Goal: Information Seeking & Learning: Learn about a topic

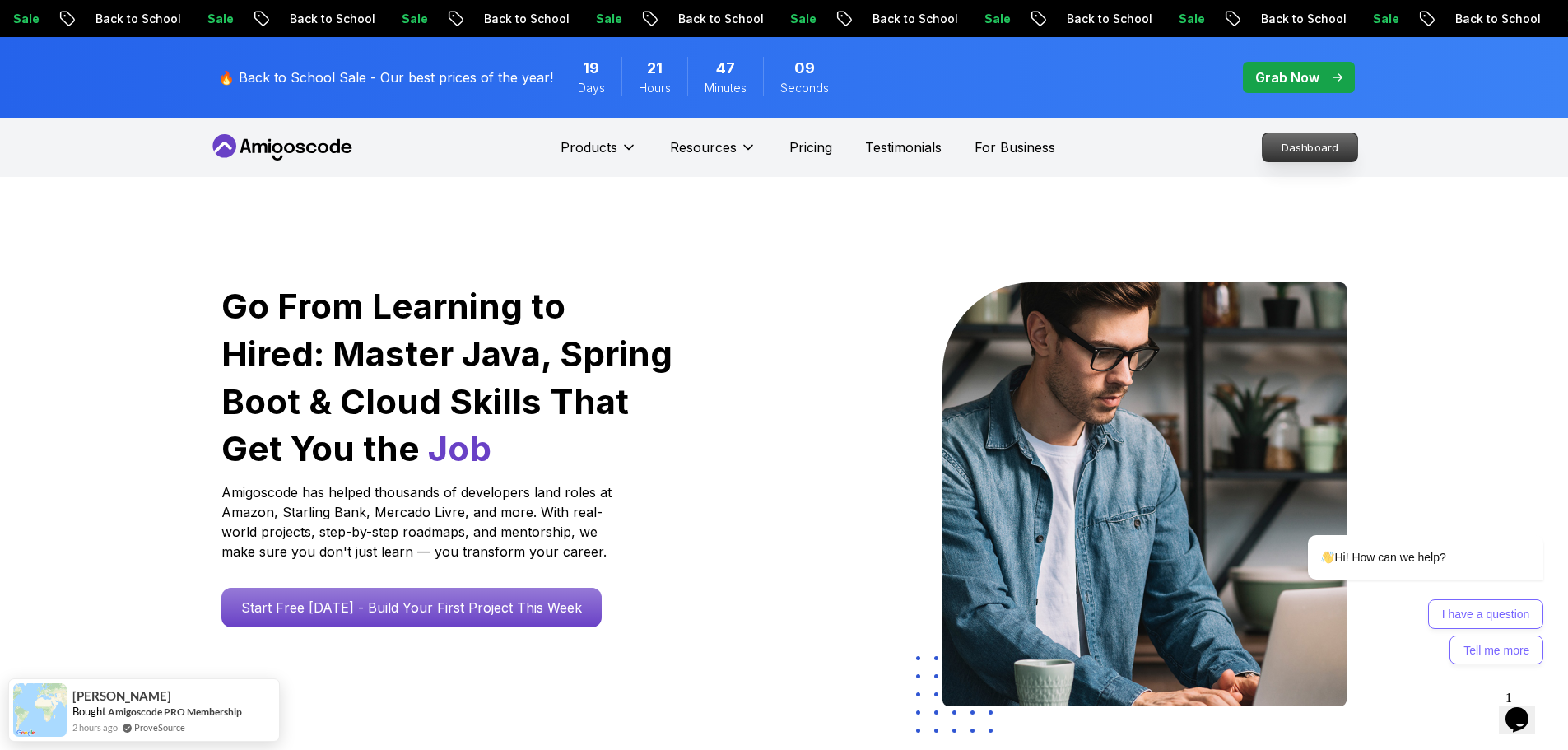
click at [1304, 159] on p "Dashboard" at bounding box center [1310, 147] width 94 height 28
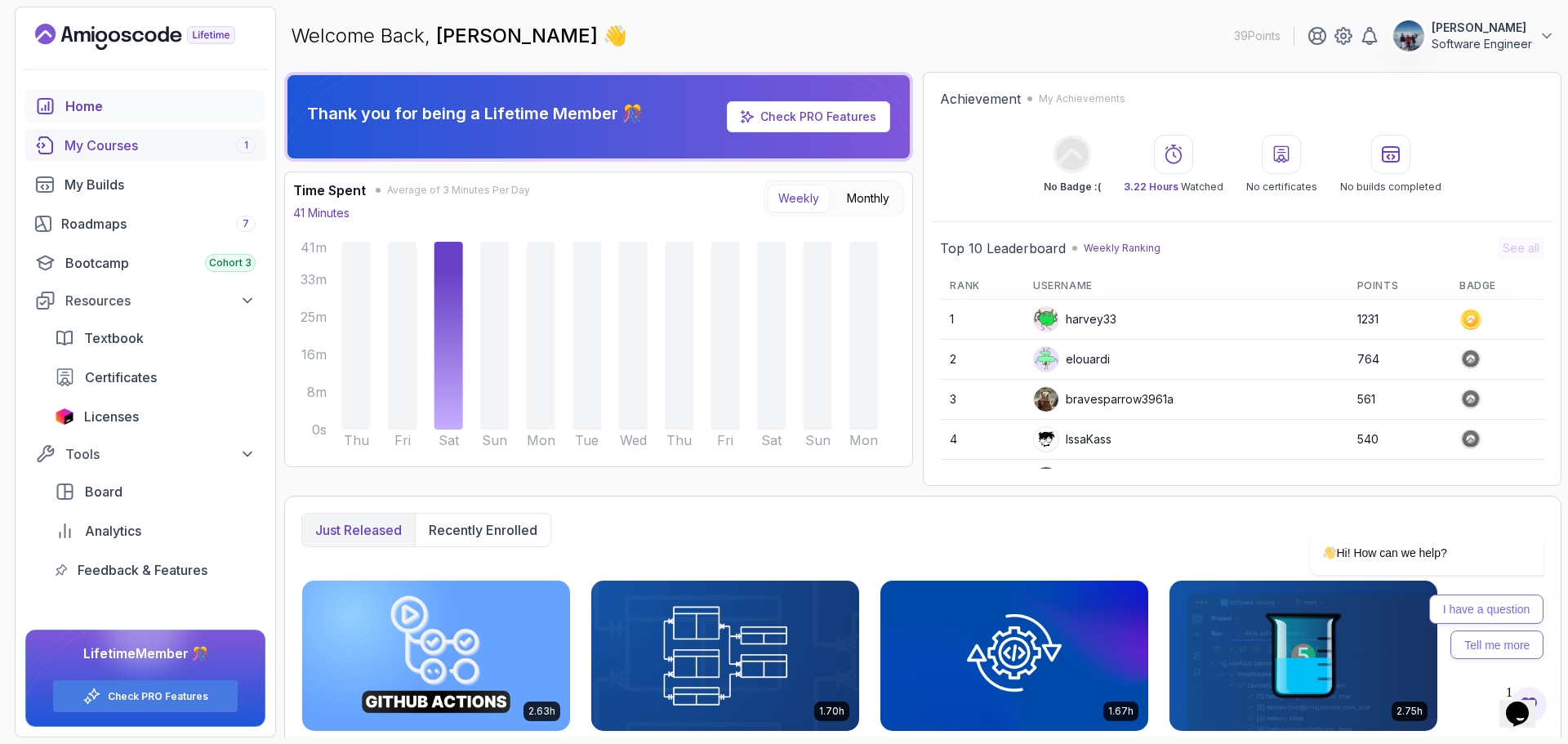
click at [117, 140] on div "My Courses 1" at bounding box center [160, 145] width 191 height 19
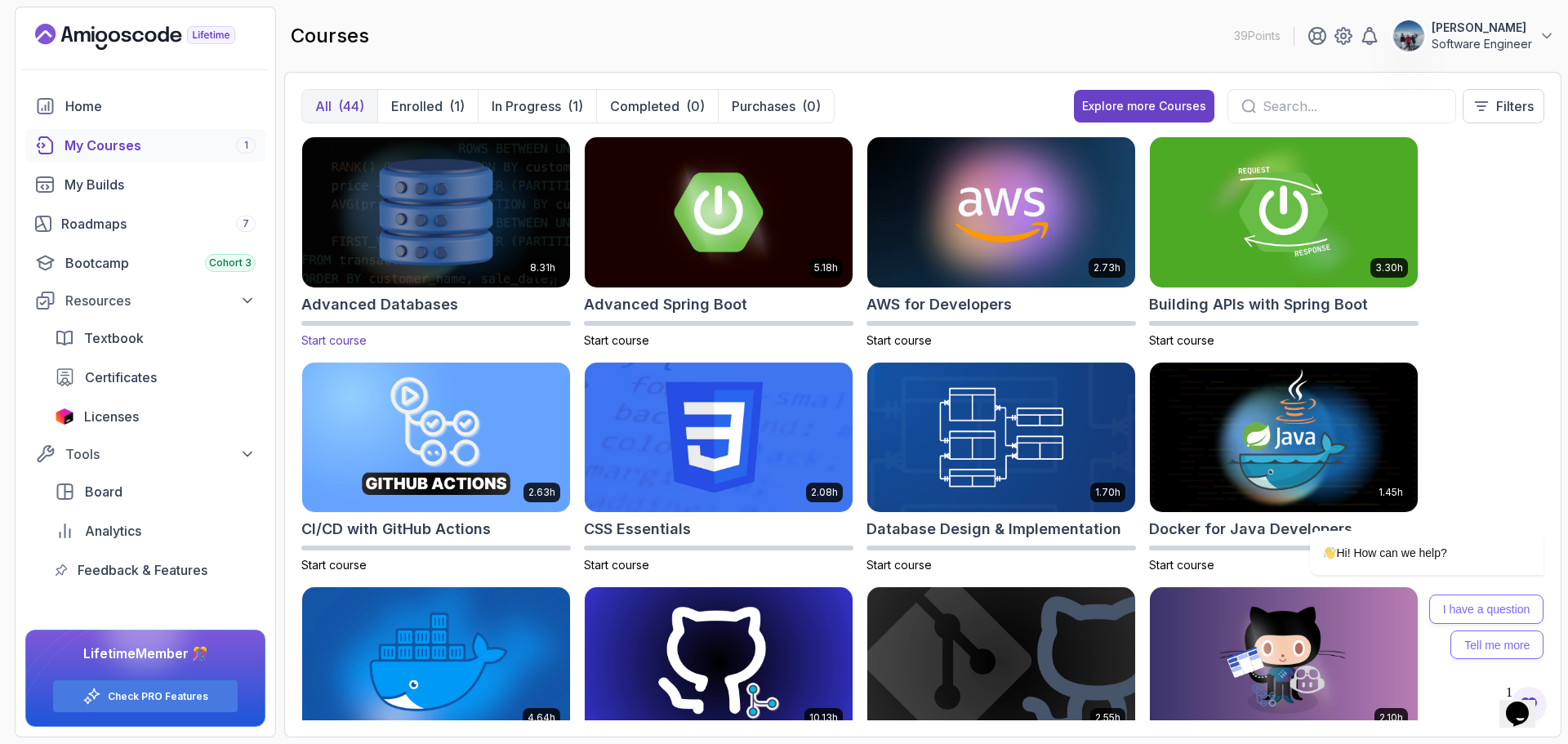
click at [438, 113] on p "Enrolled" at bounding box center [417, 106] width 51 height 19
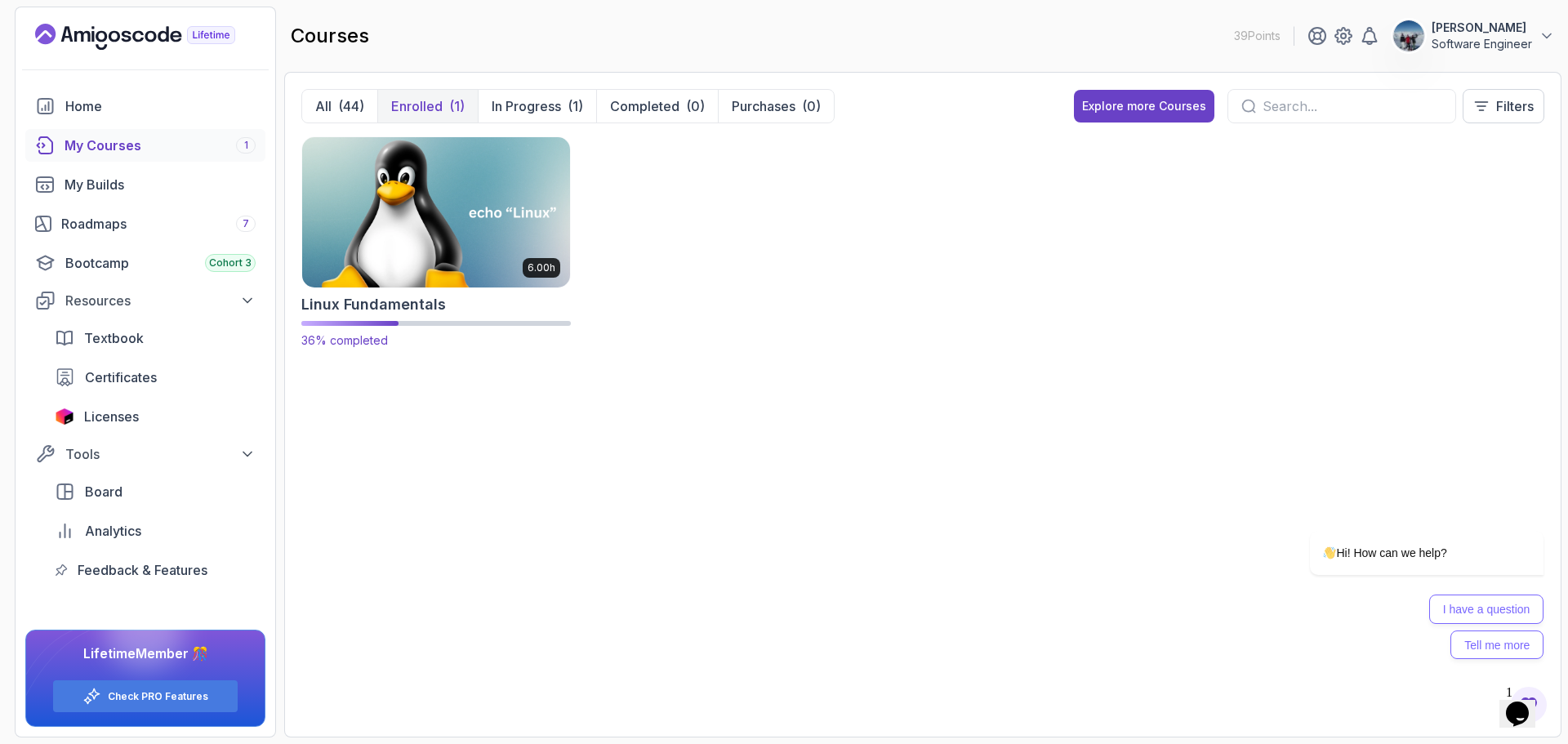
click at [380, 228] on img at bounding box center [436, 212] width 281 height 157
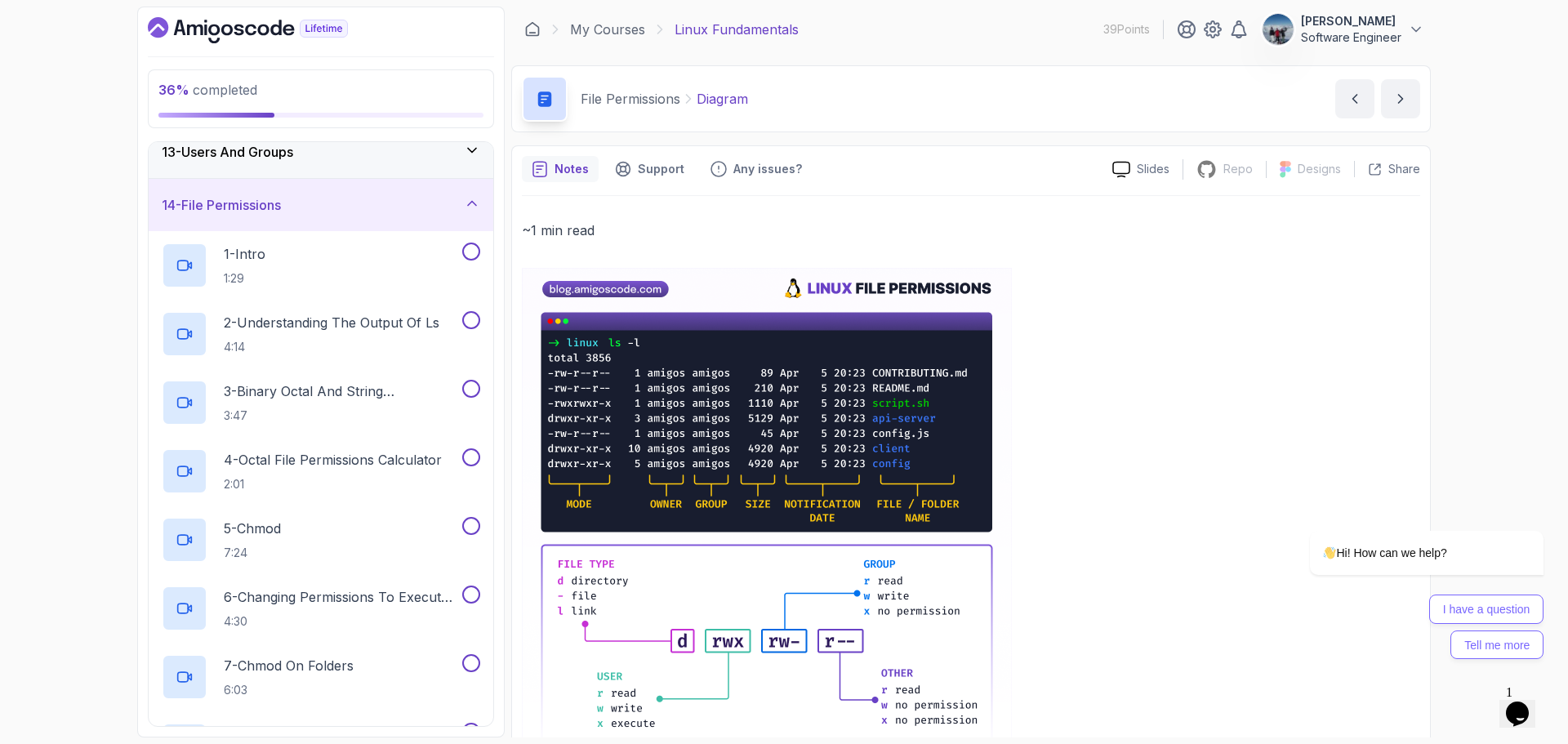
scroll to position [245, 0]
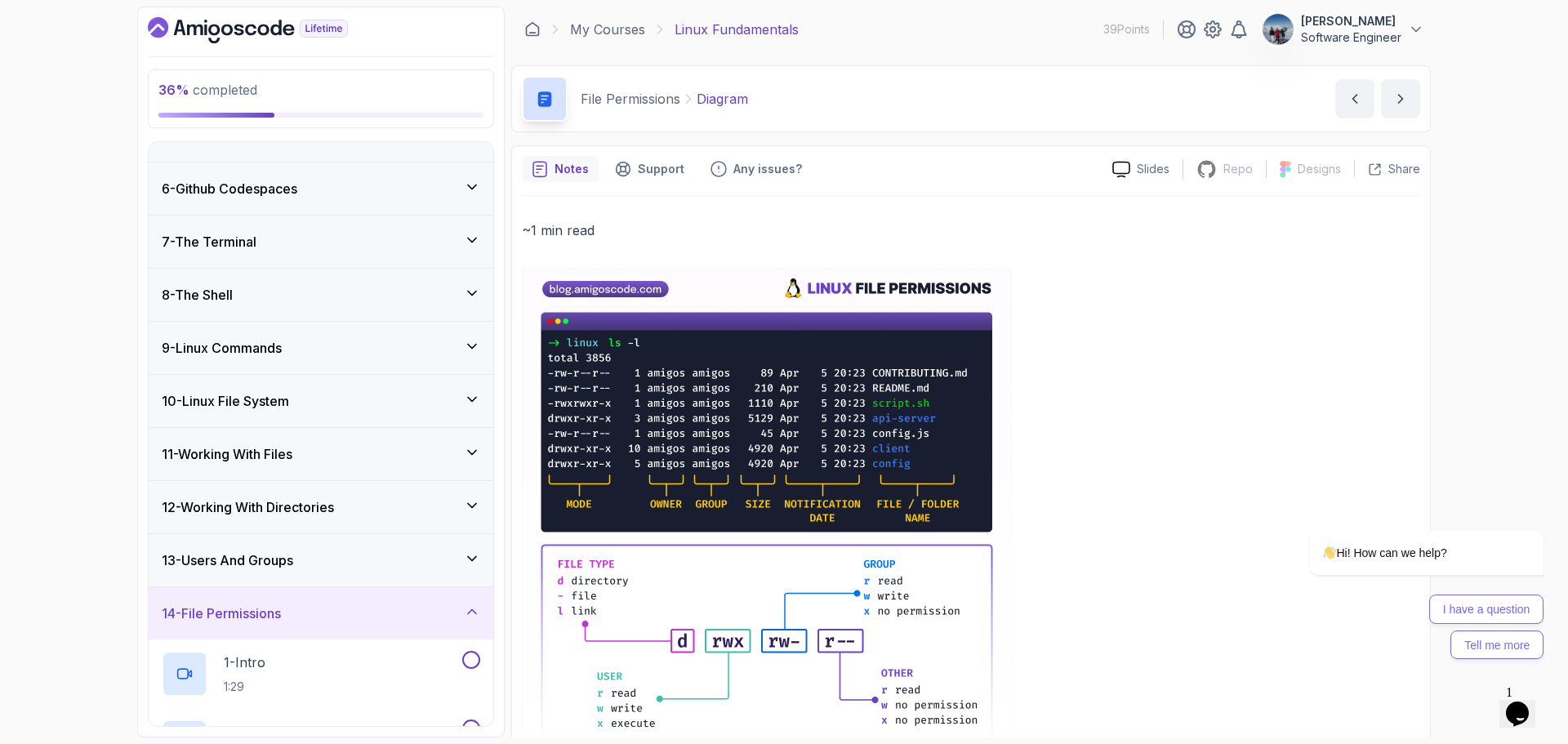
click at [280, 292] on div "8 - The Shell" at bounding box center [321, 295] width 319 height 19
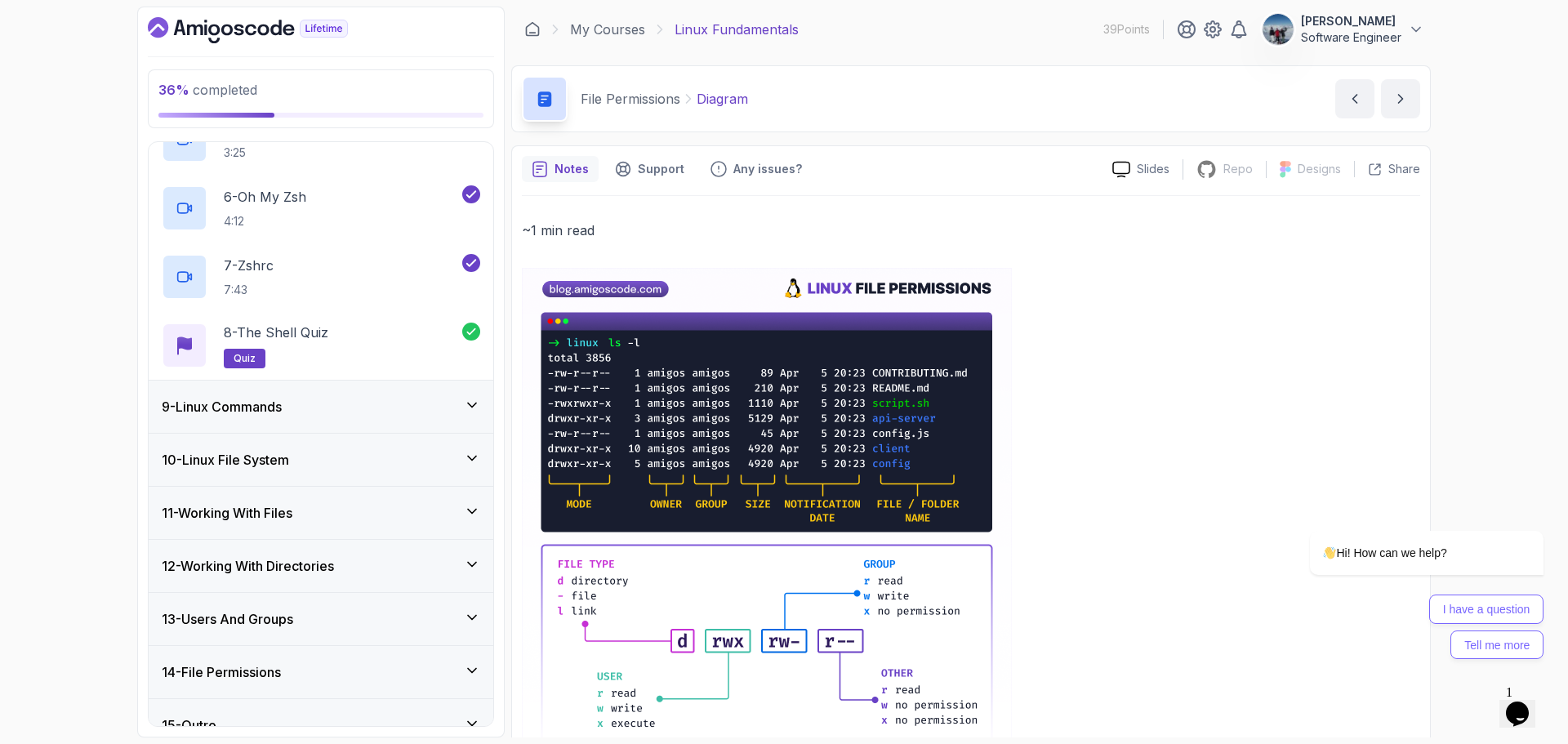
scroll to position [761, 0]
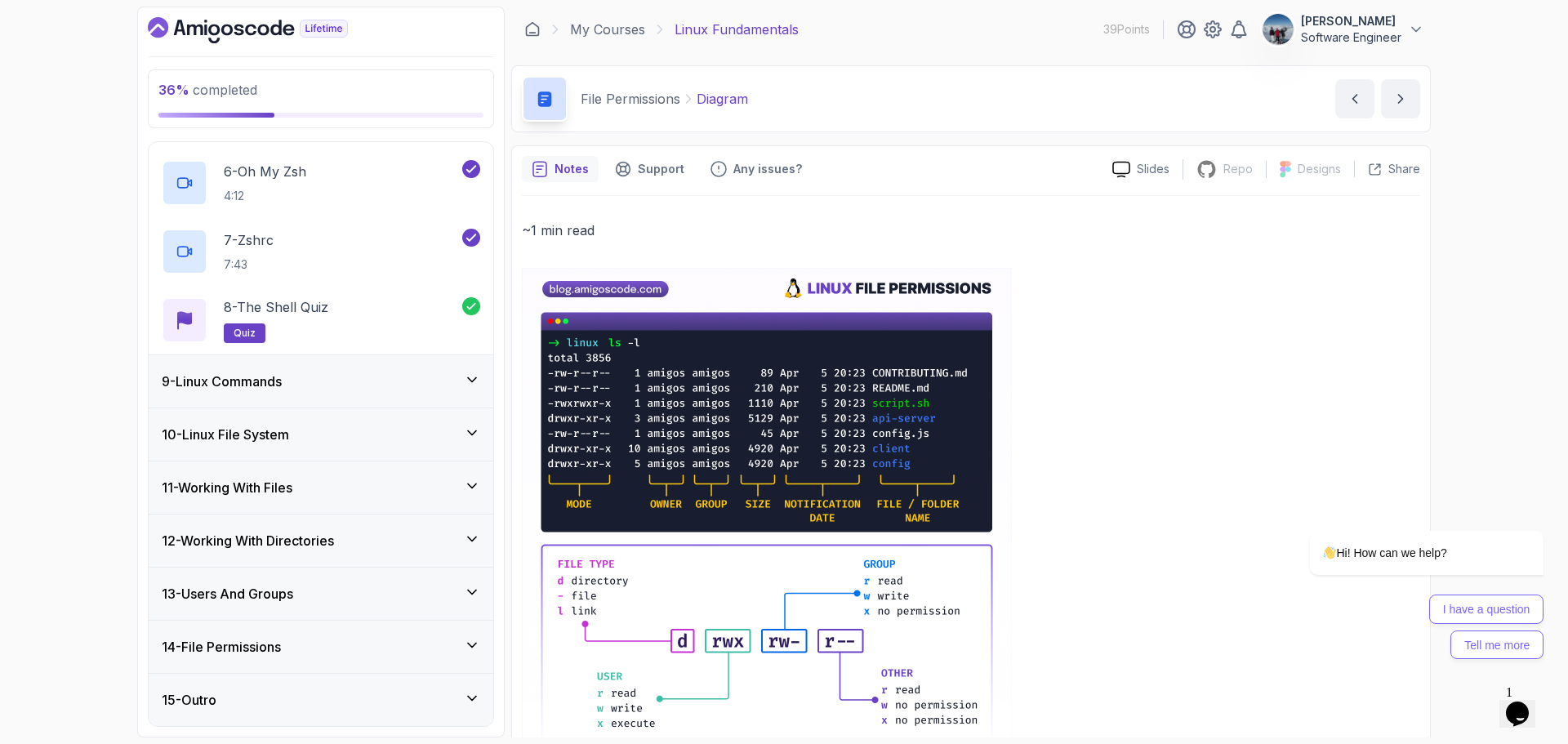
click at [266, 403] on div "9 - Linux Commands" at bounding box center [321, 381] width 345 height 52
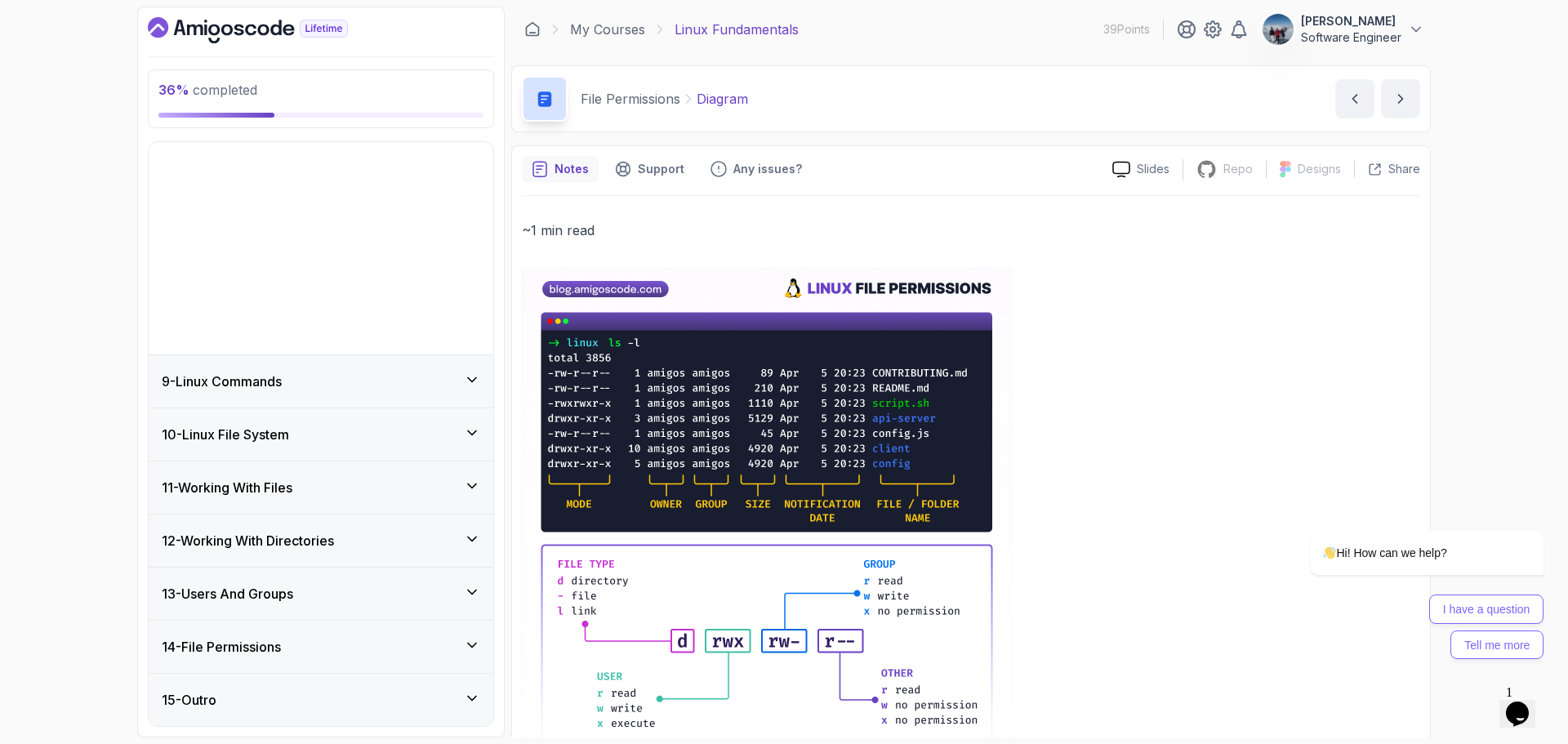
scroll to position [212, 0]
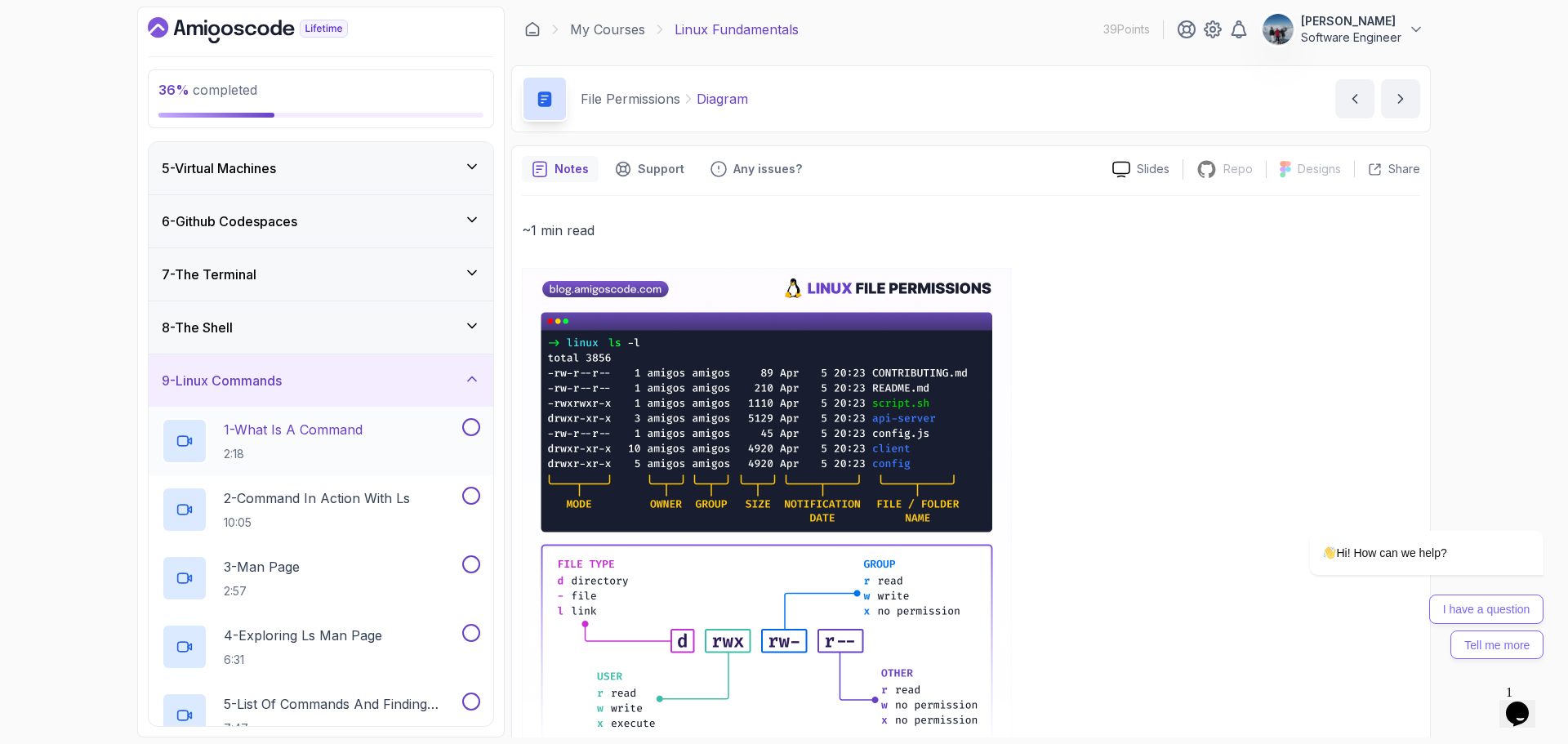
click at [307, 433] on p "1 - What Is A Command" at bounding box center [292, 429] width 139 height 19
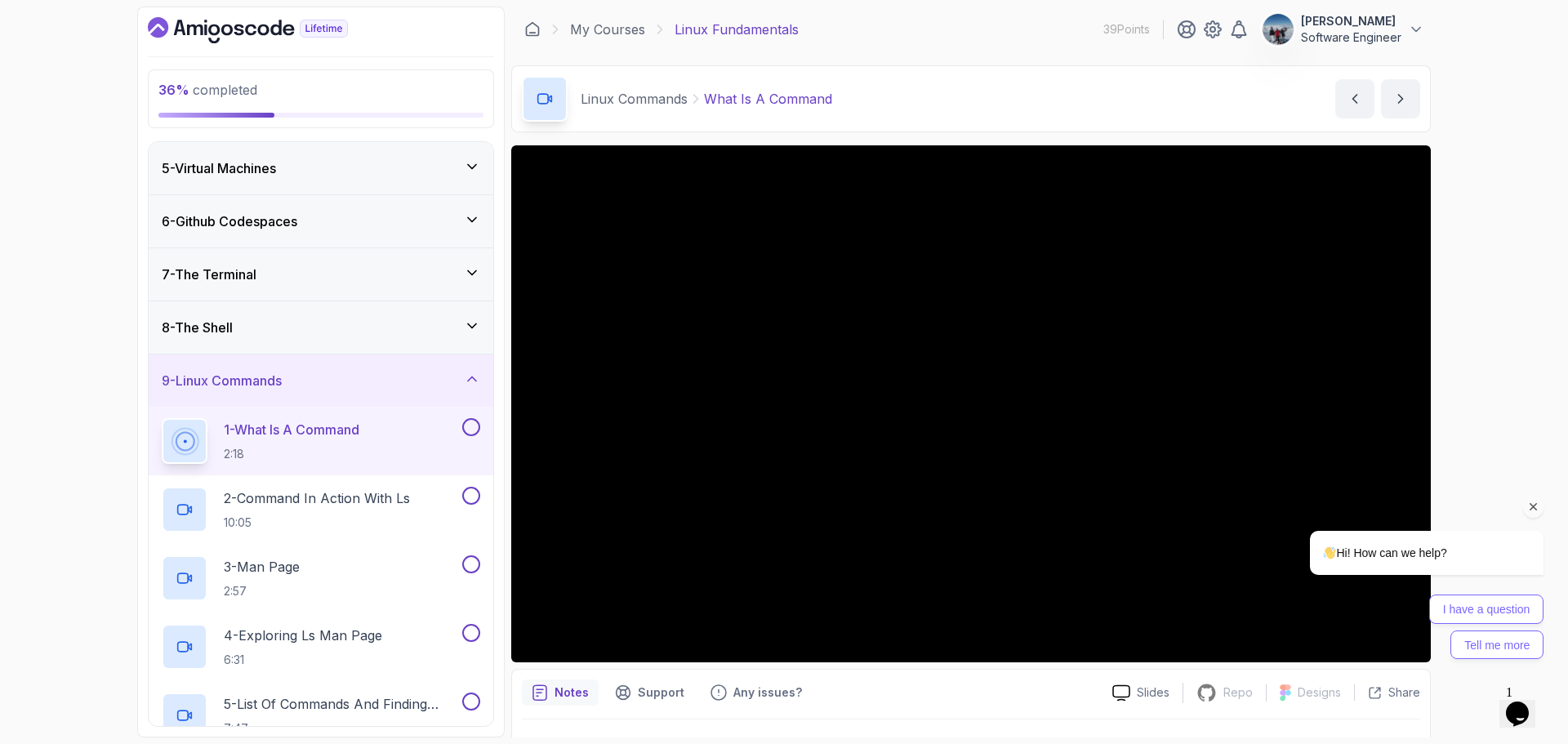
click at [1412, 643] on div "I have a question Tell me more" at bounding box center [1427, 626] width 233 height 65
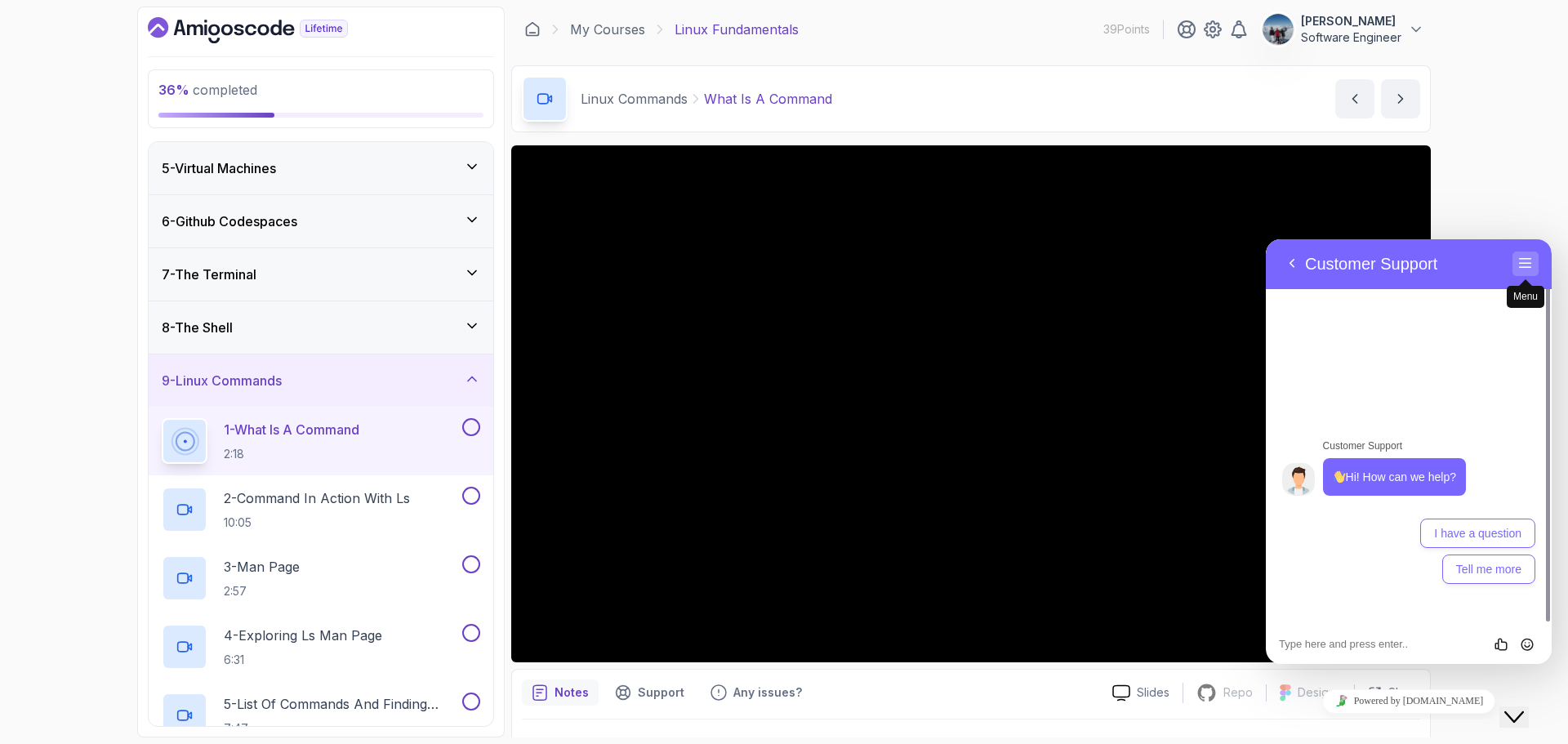
click at [1519, 261] on button "Menu" at bounding box center [1526, 264] width 27 height 25
drag, startPoint x: 1534, startPoint y: 695, endPoint x: 1511, endPoint y: 685, distance: 25.1
click at [1524, 708] on div "Close Chat This icon closes the chat window." at bounding box center [1514, 717] width 19 height 19
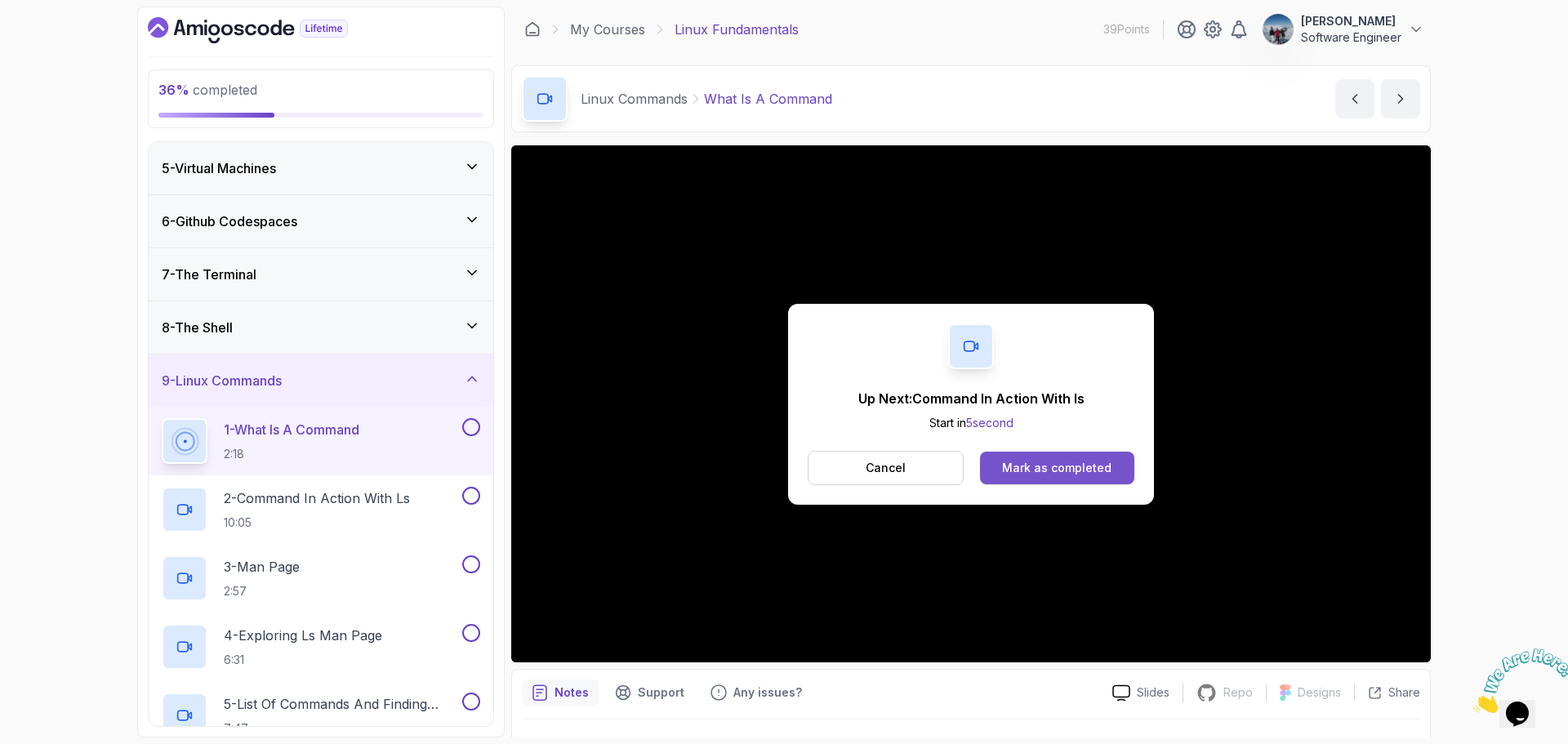
click at [1118, 471] on button "Mark as completed" at bounding box center [1057, 467] width 155 height 33
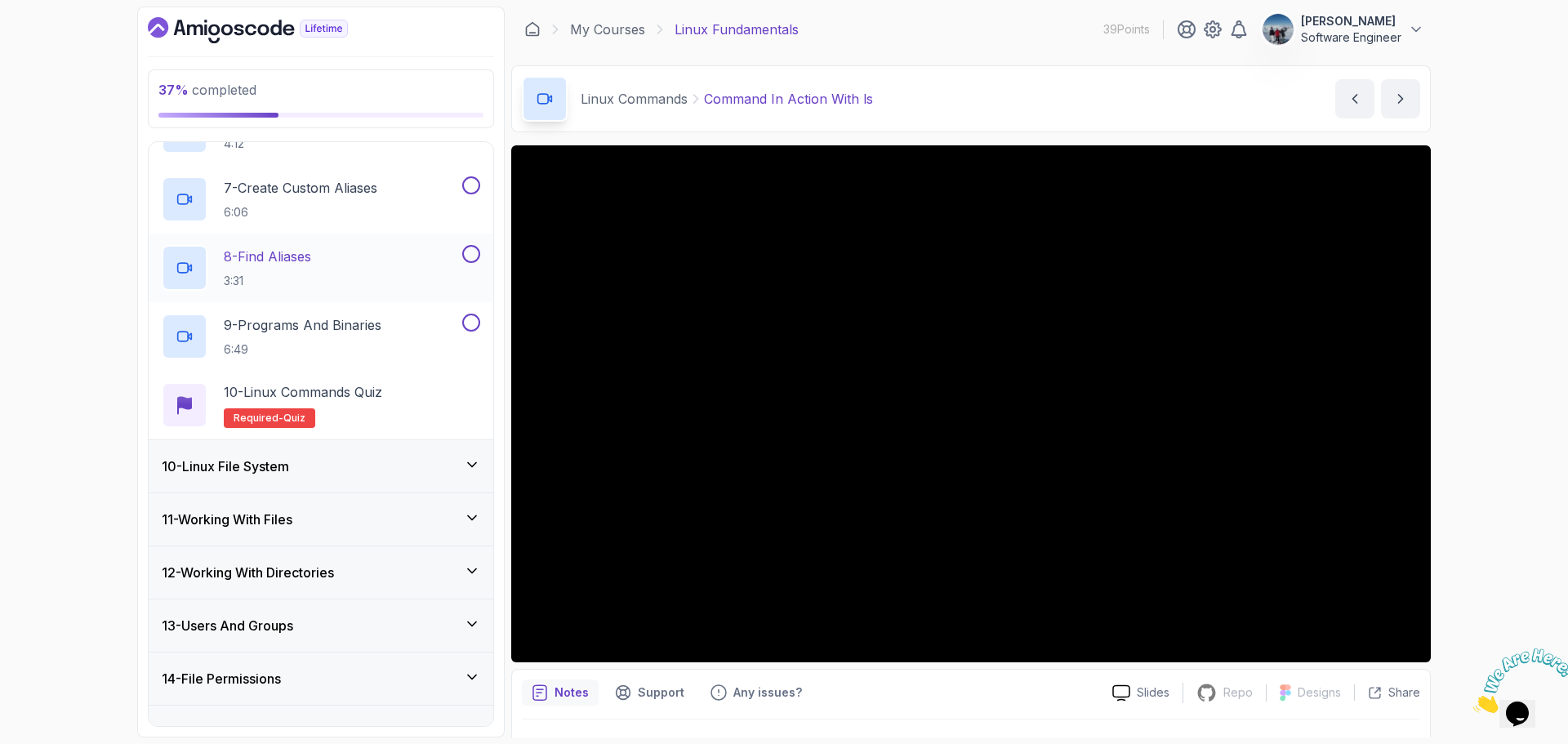
scroll to position [898, 0]
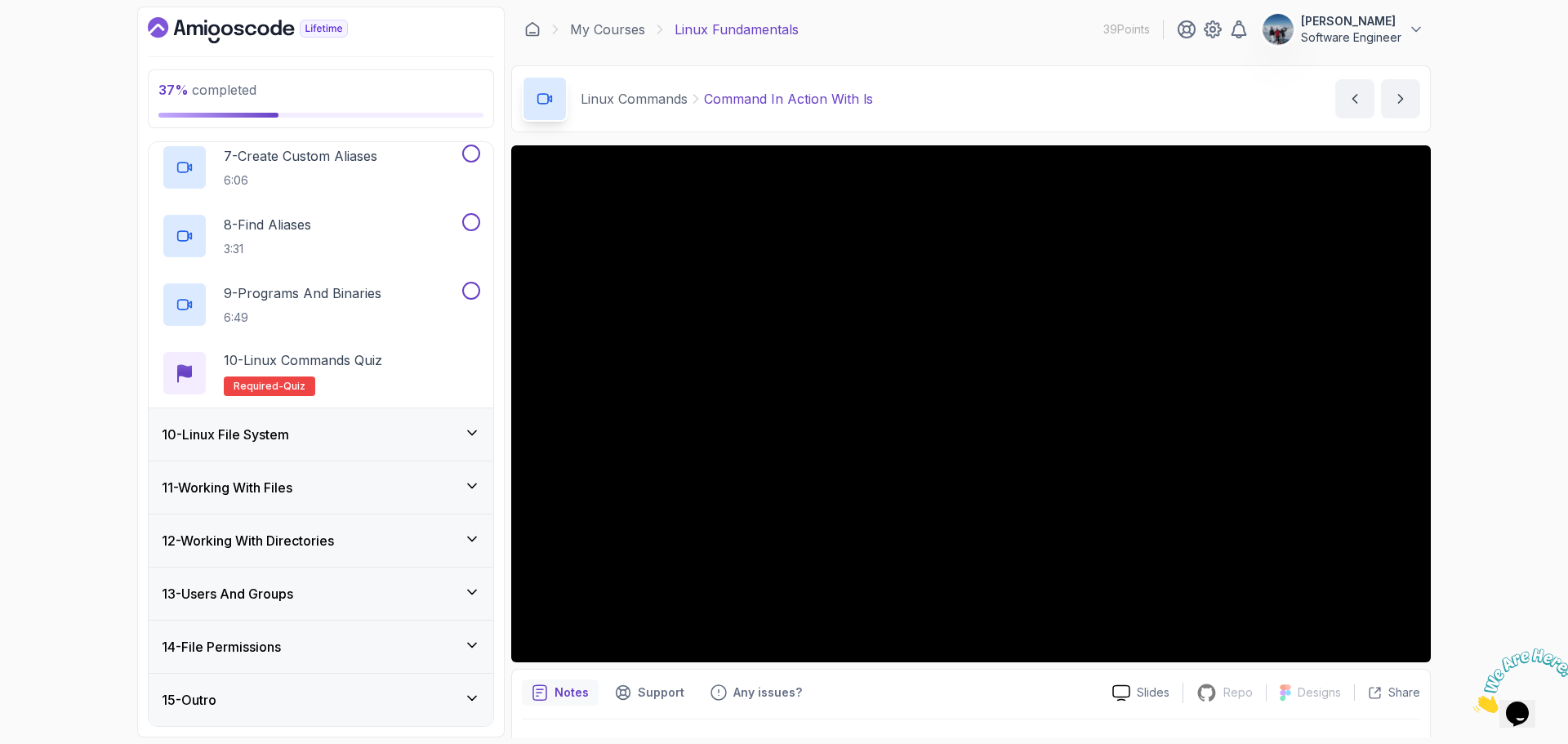
click at [287, 438] on h3 "10 - Linux File System" at bounding box center [225, 435] width 127 height 19
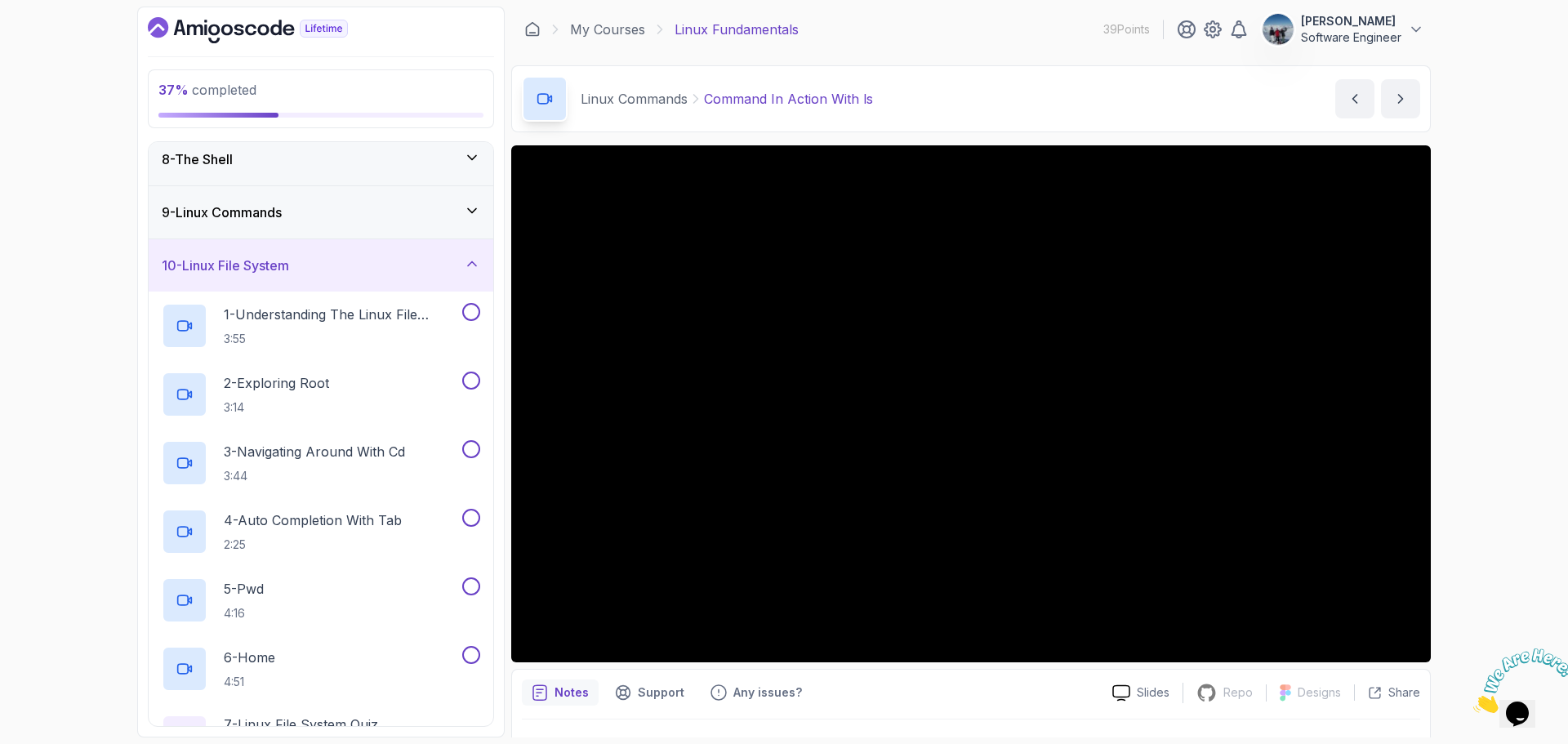
scroll to position [376, 0]
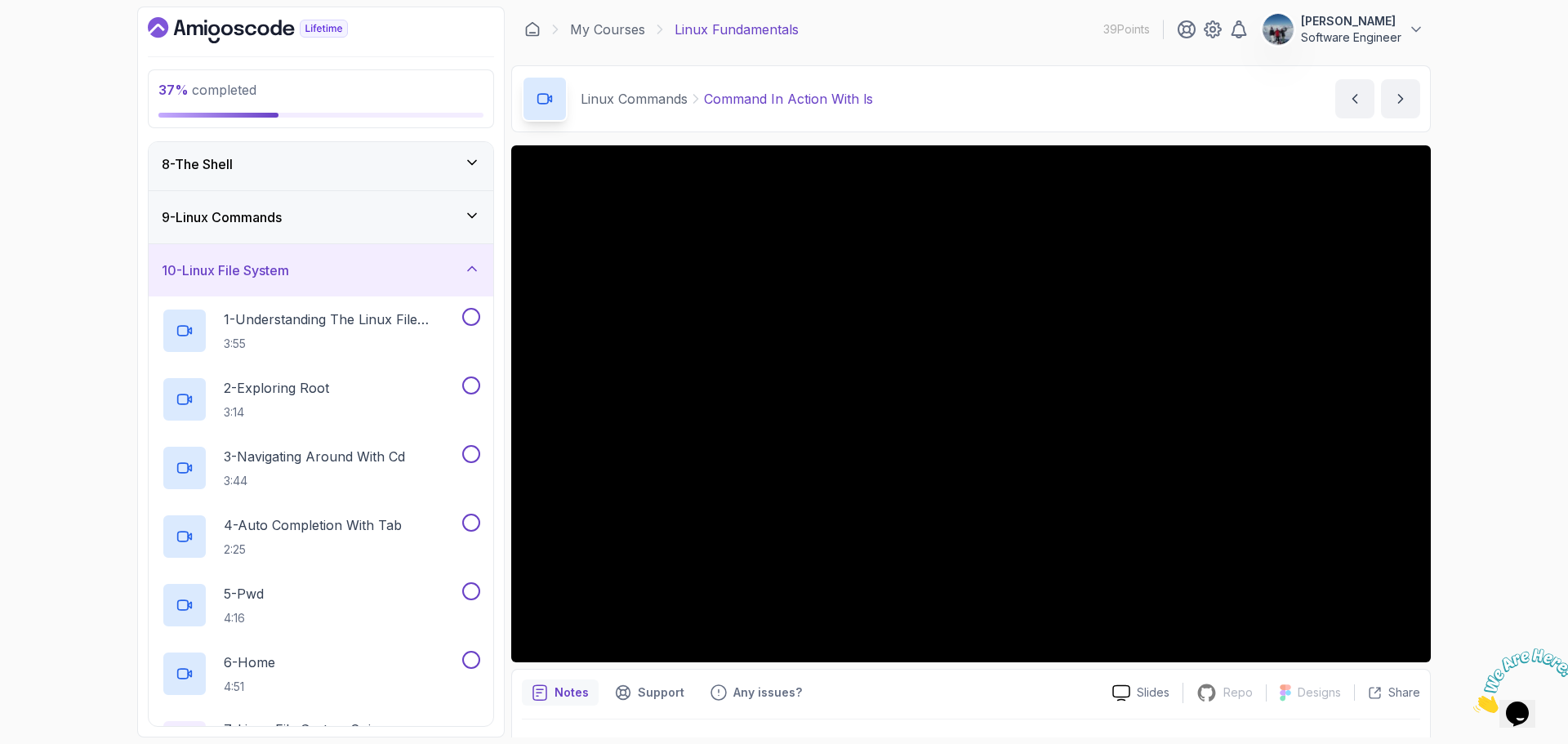
click at [336, 265] on div "10 - Linux File System" at bounding box center [321, 270] width 319 height 19
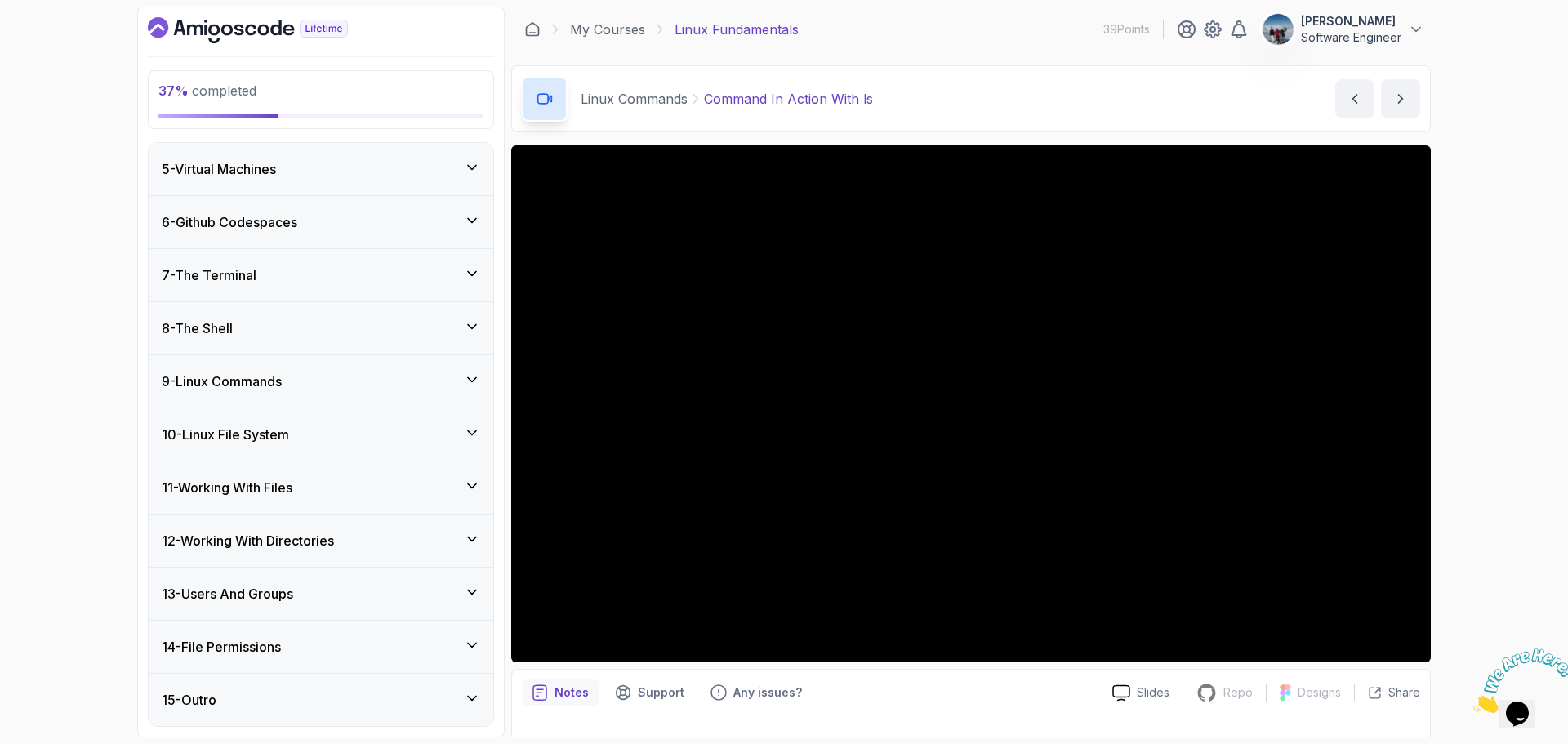
scroll to position [212, 0]
click at [372, 543] on div "12 - Working With Directories" at bounding box center [321, 541] width 319 height 19
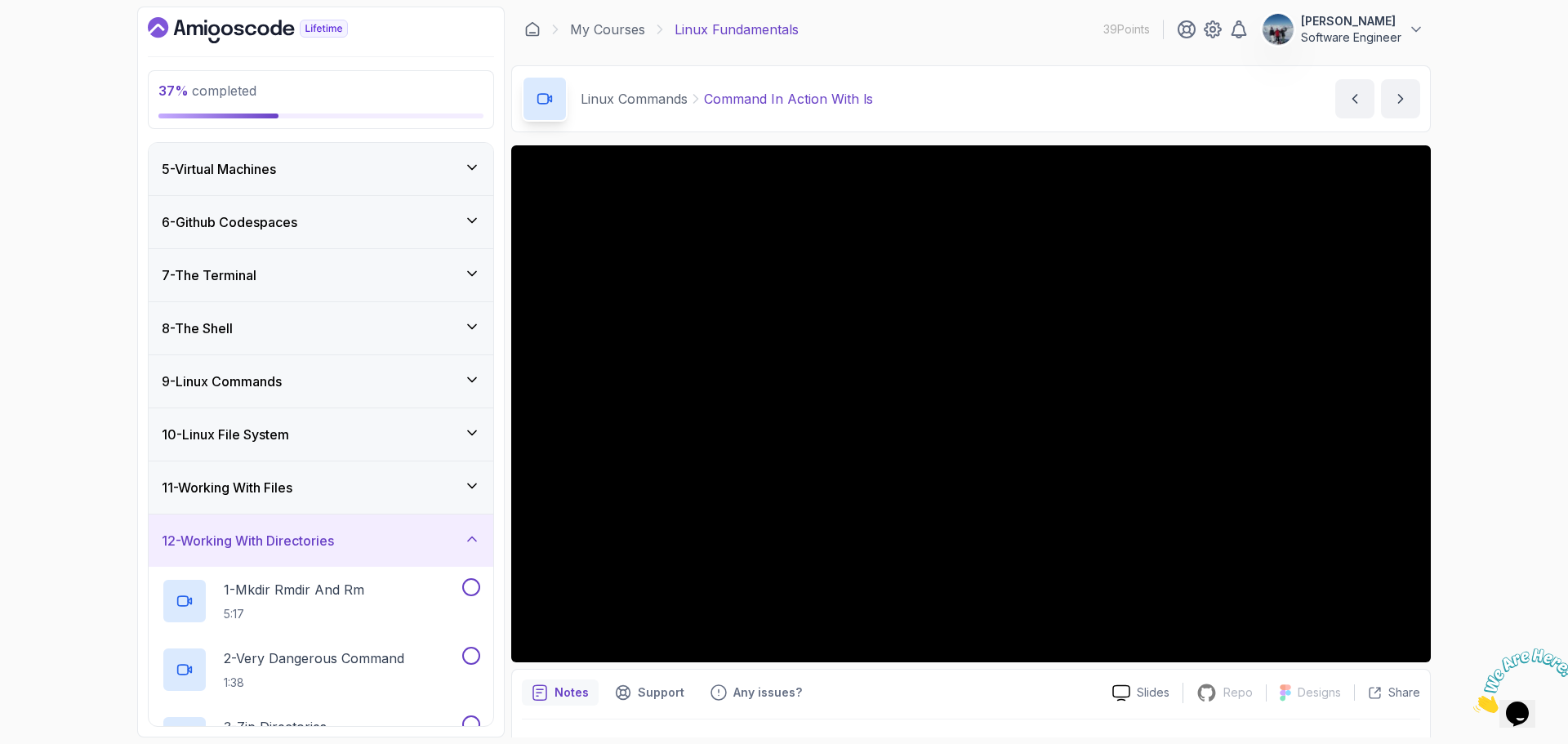
click at [362, 533] on div "12 - Working With Directories" at bounding box center [321, 541] width 319 height 19
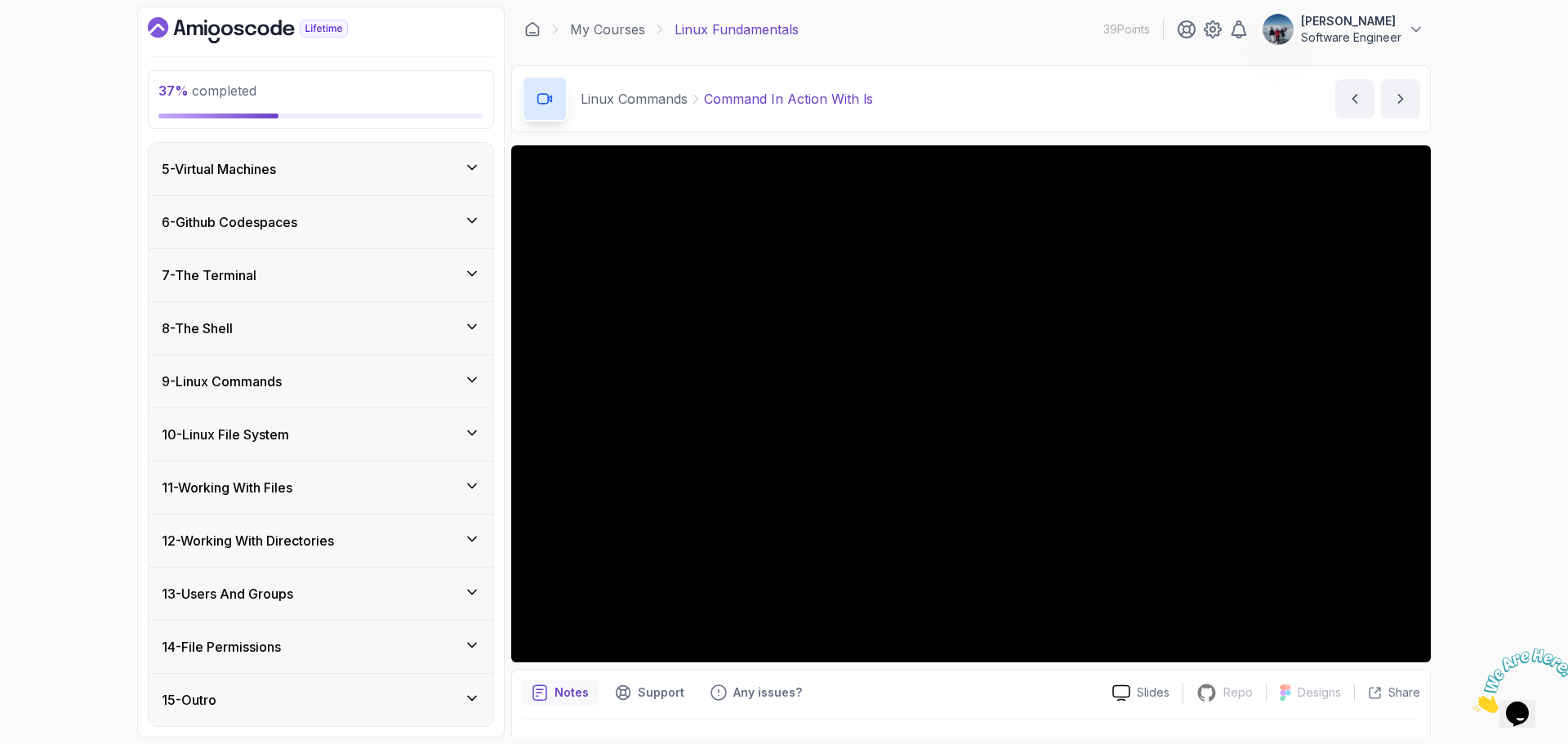
click at [361, 533] on div "12 - Working With Directories" at bounding box center [321, 541] width 319 height 19
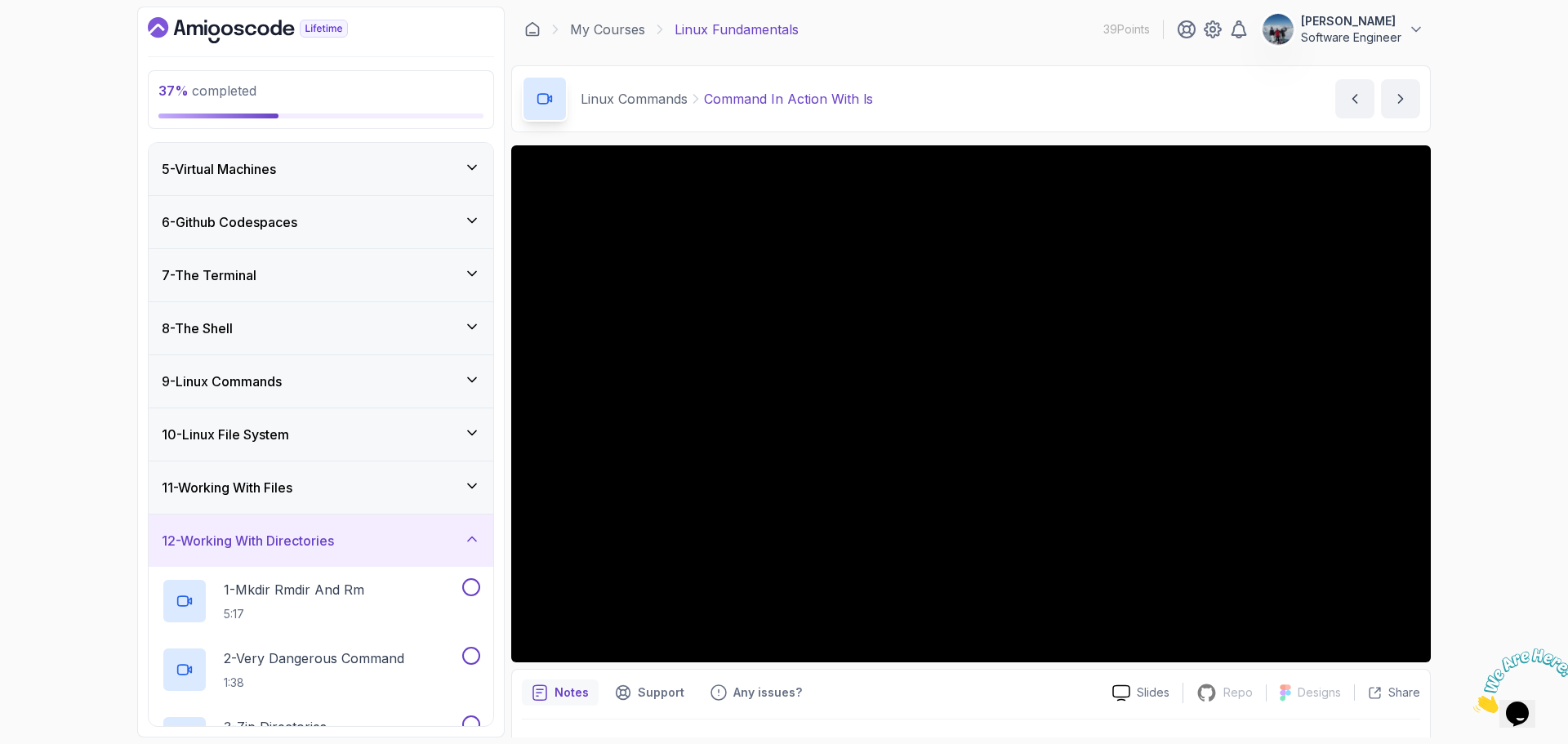
click at [361, 532] on div "12 - Working With Directories" at bounding box center [321, 541] width 319 height 19
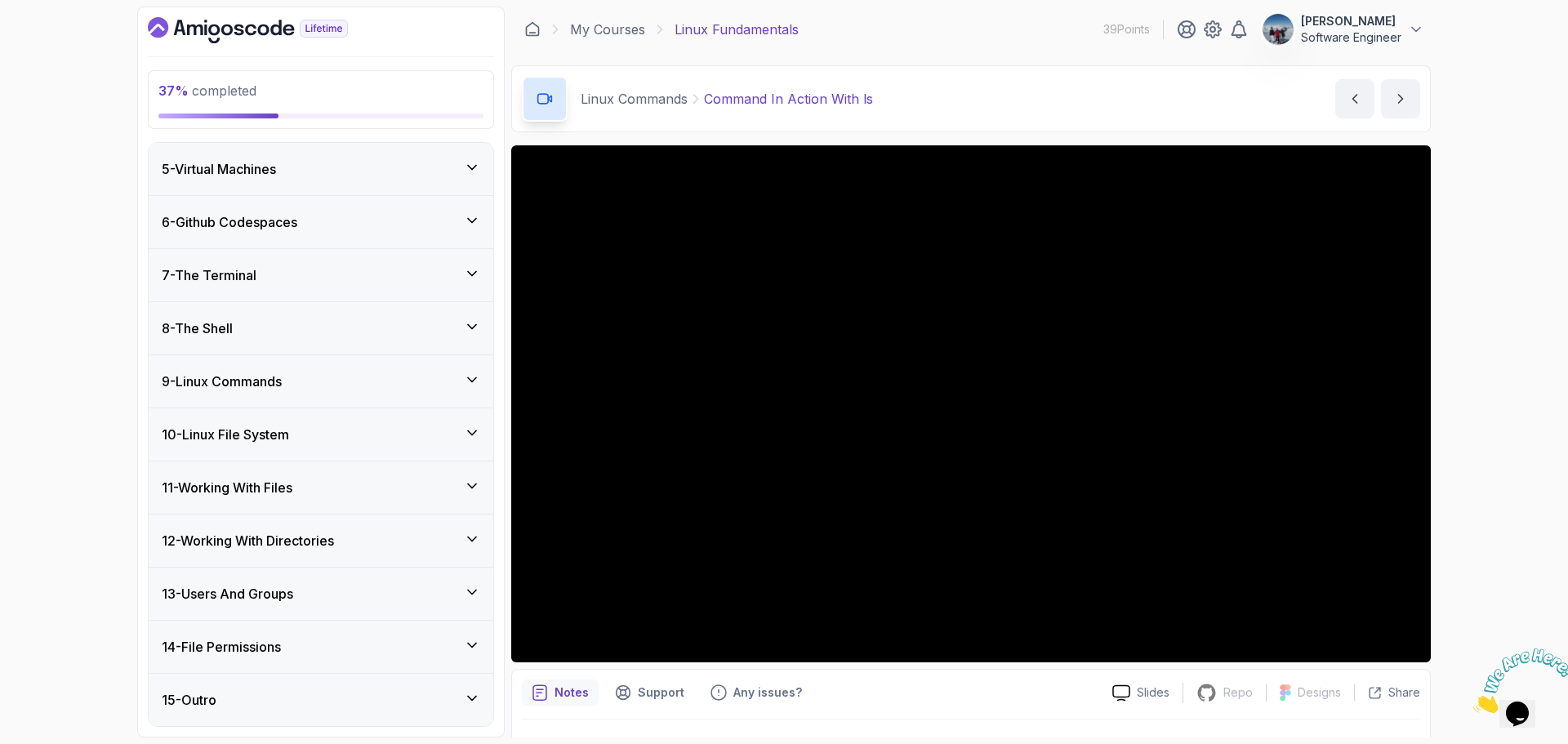
click at [331, 433] on div "10 - Linux File System" at bounding box center [321, 435] width 319 height 19
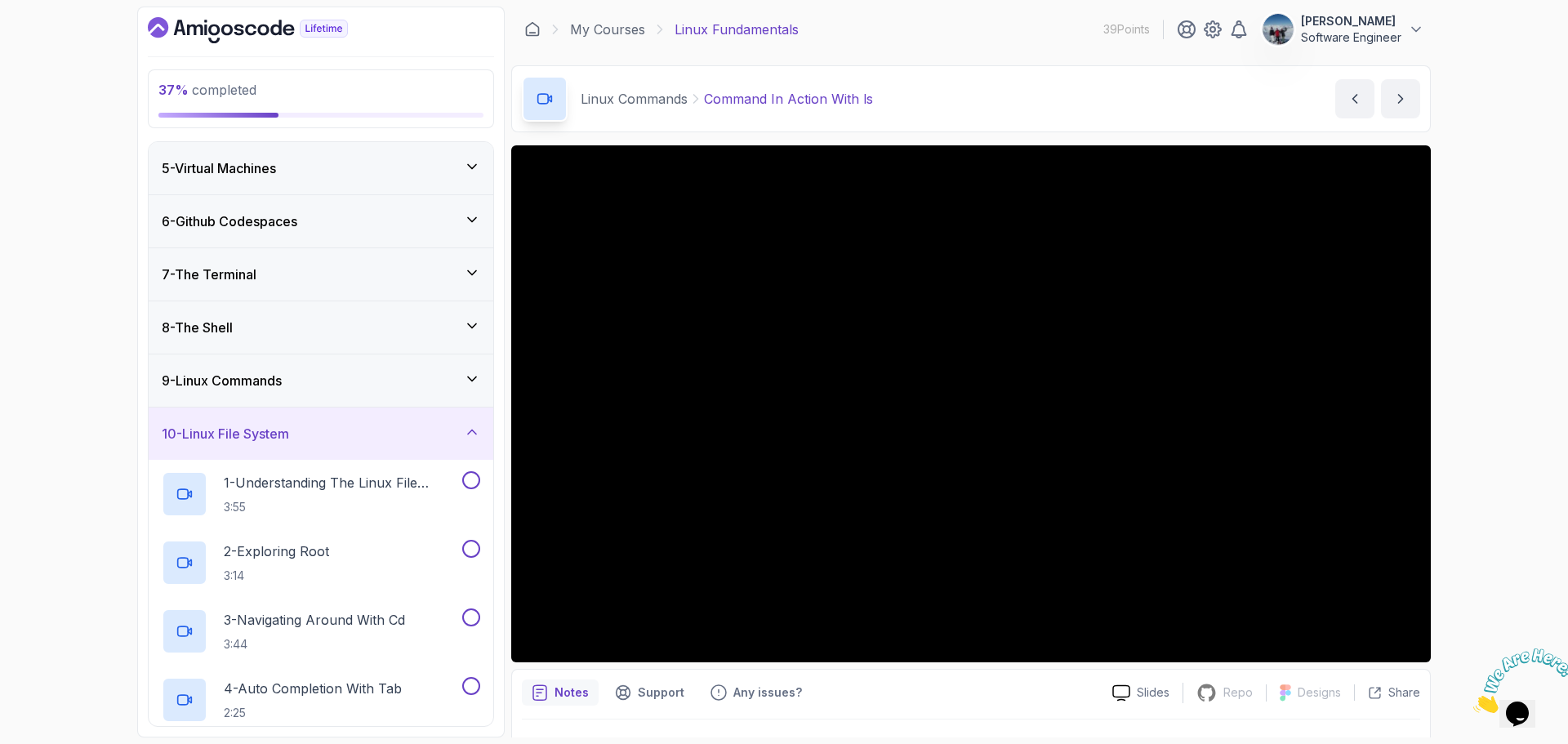
click at [331, 433] on div "10 - Linux File System" at bounding box center [321, 434] width 319 height 19
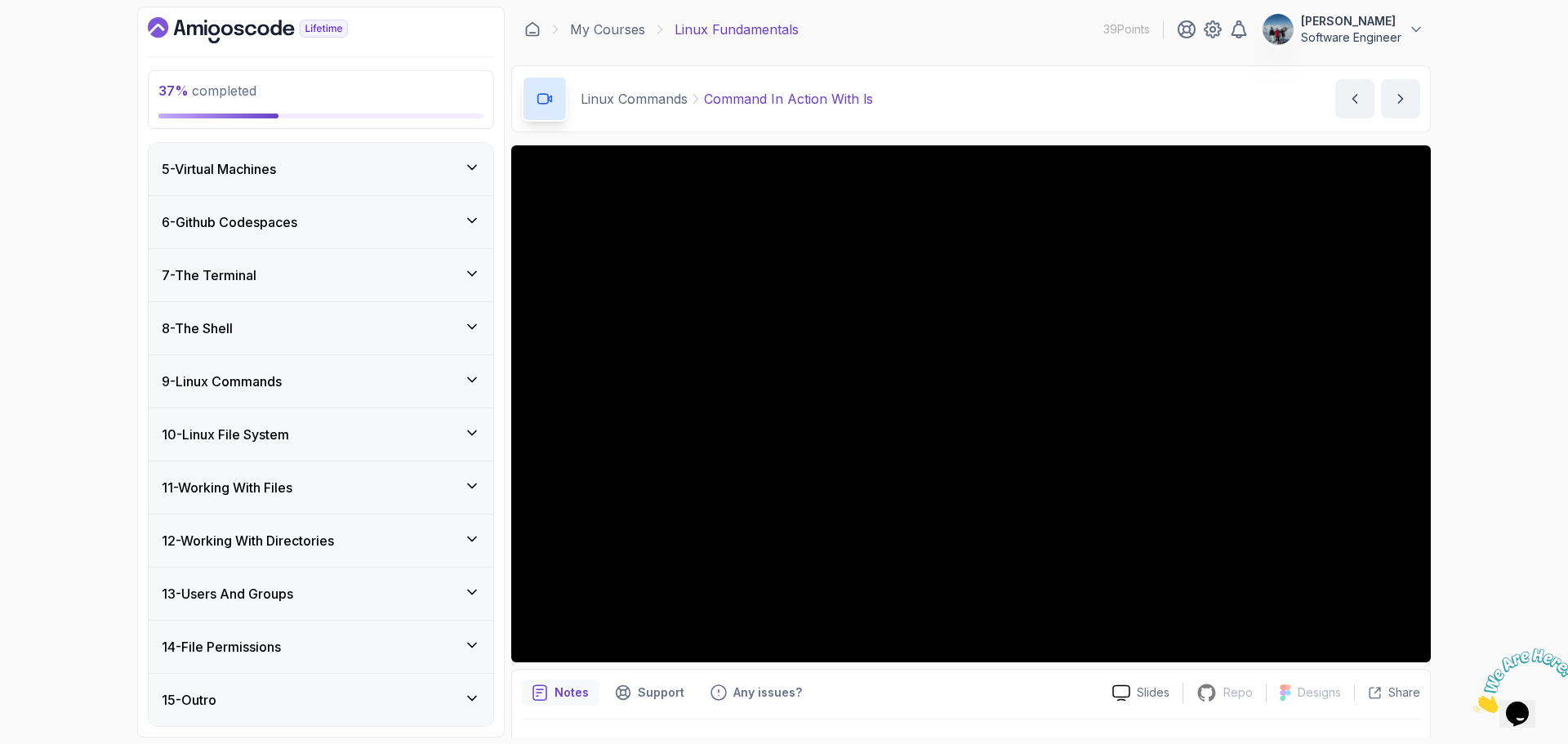
click at [346, 488] on div "11 - Working With Files" at bounding box center [321, 488] width 319 height 19
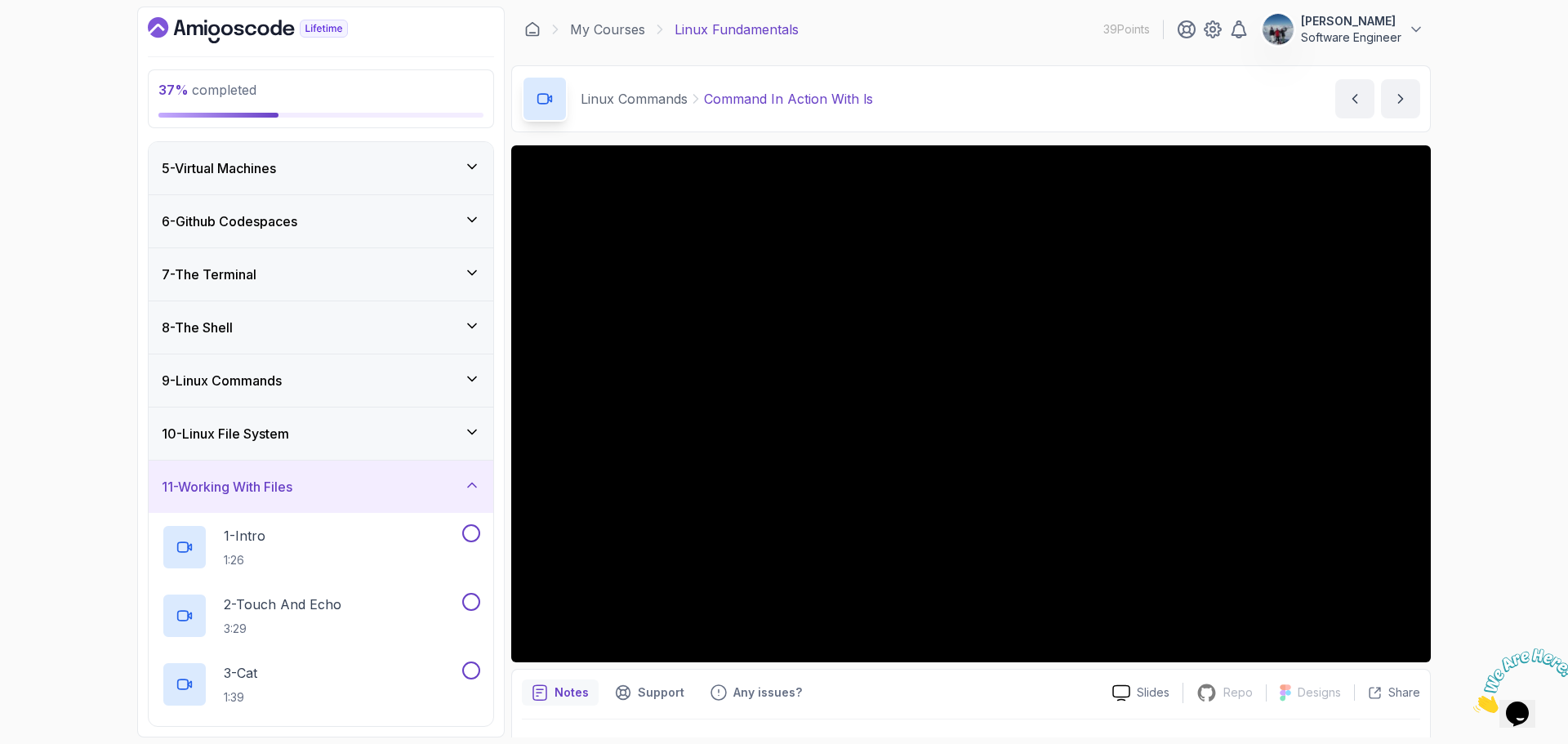
click at [346, 488] on div "11 - Working With Files" at bounding box center [321, 487] width 319 height 19
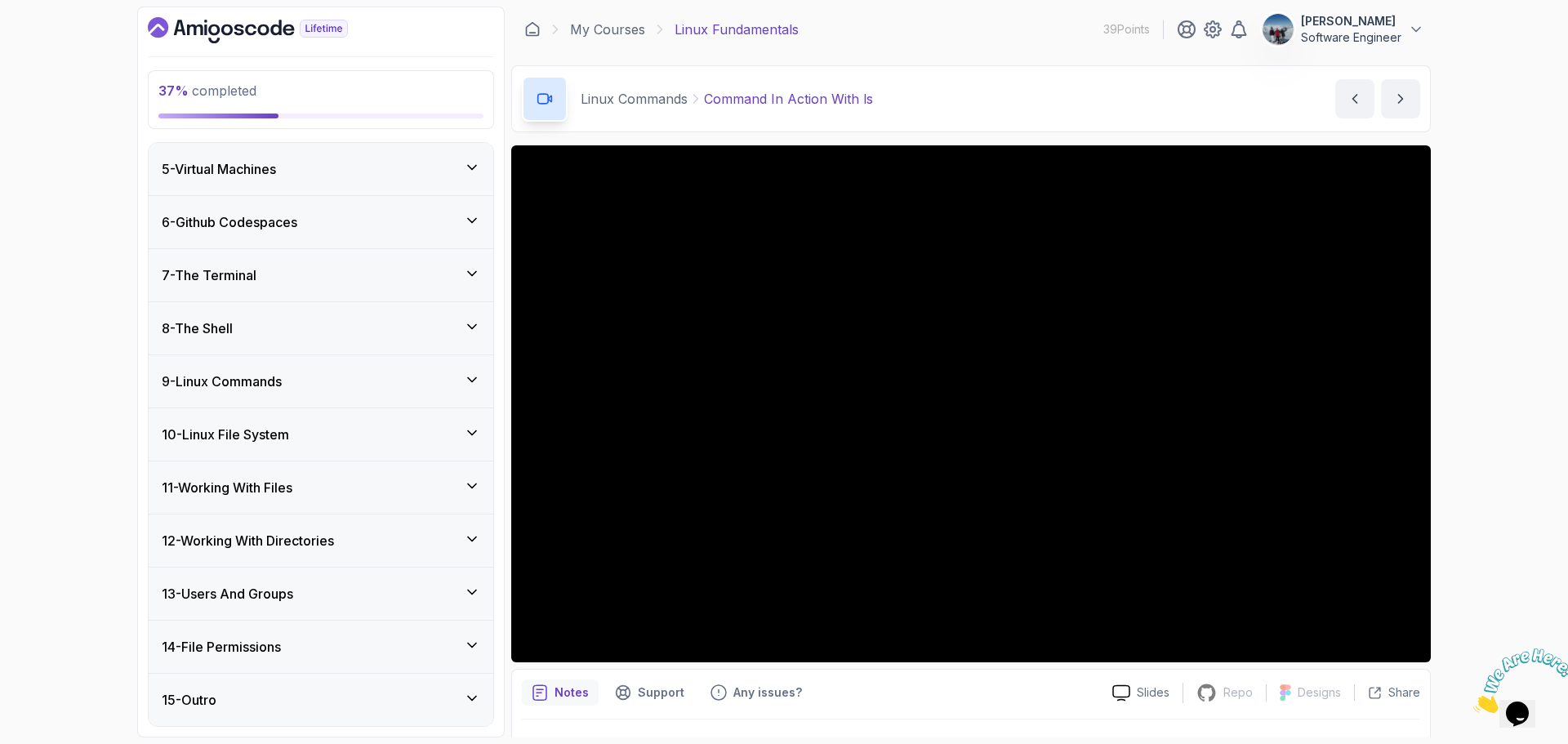
click at [357, 551] on div "12 - Working With Directories" at bounding box center [321, 540] width 345 height 52
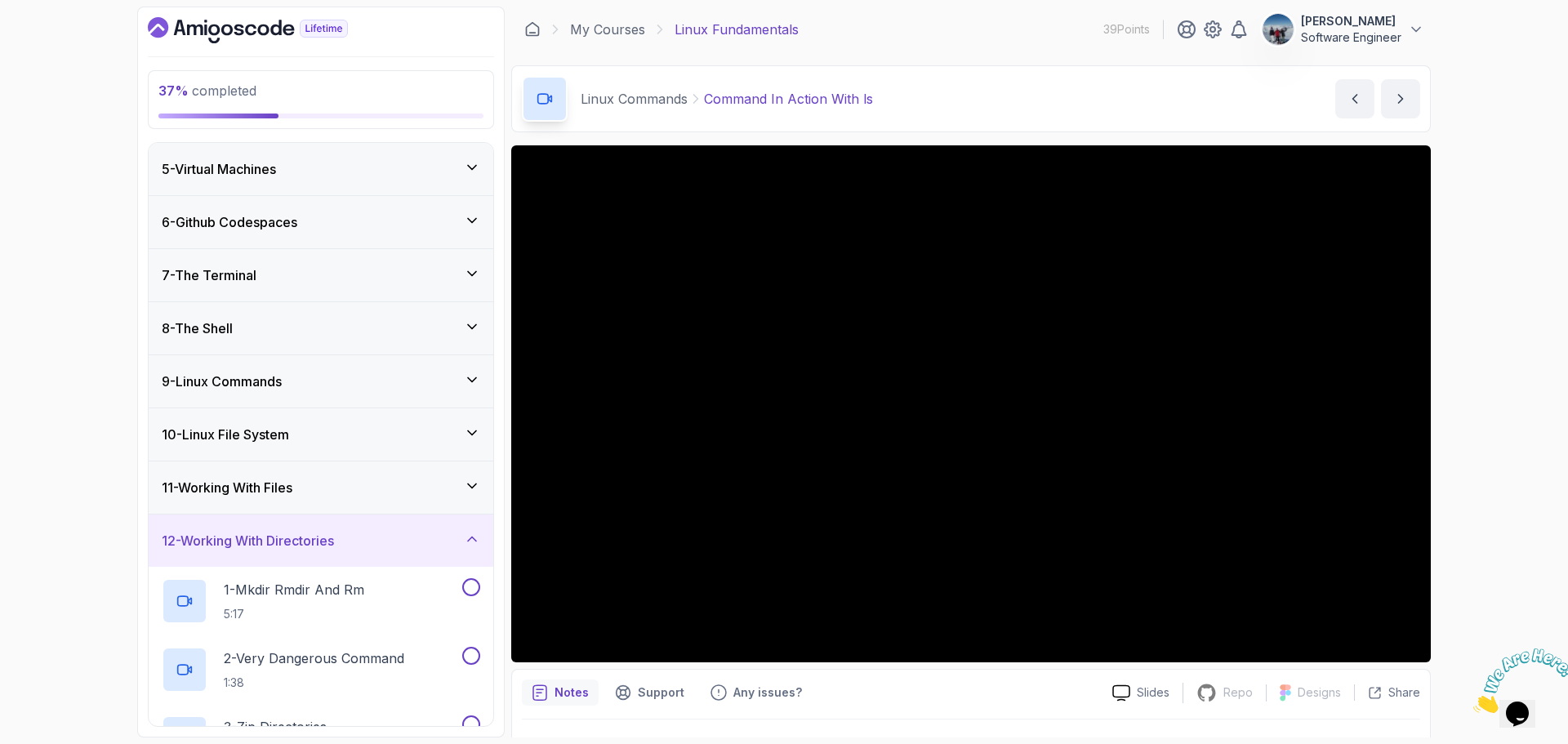
click at [357, 551] on div "12 - Working With Directories" at bounding box center [321, 540] width 345 height 52
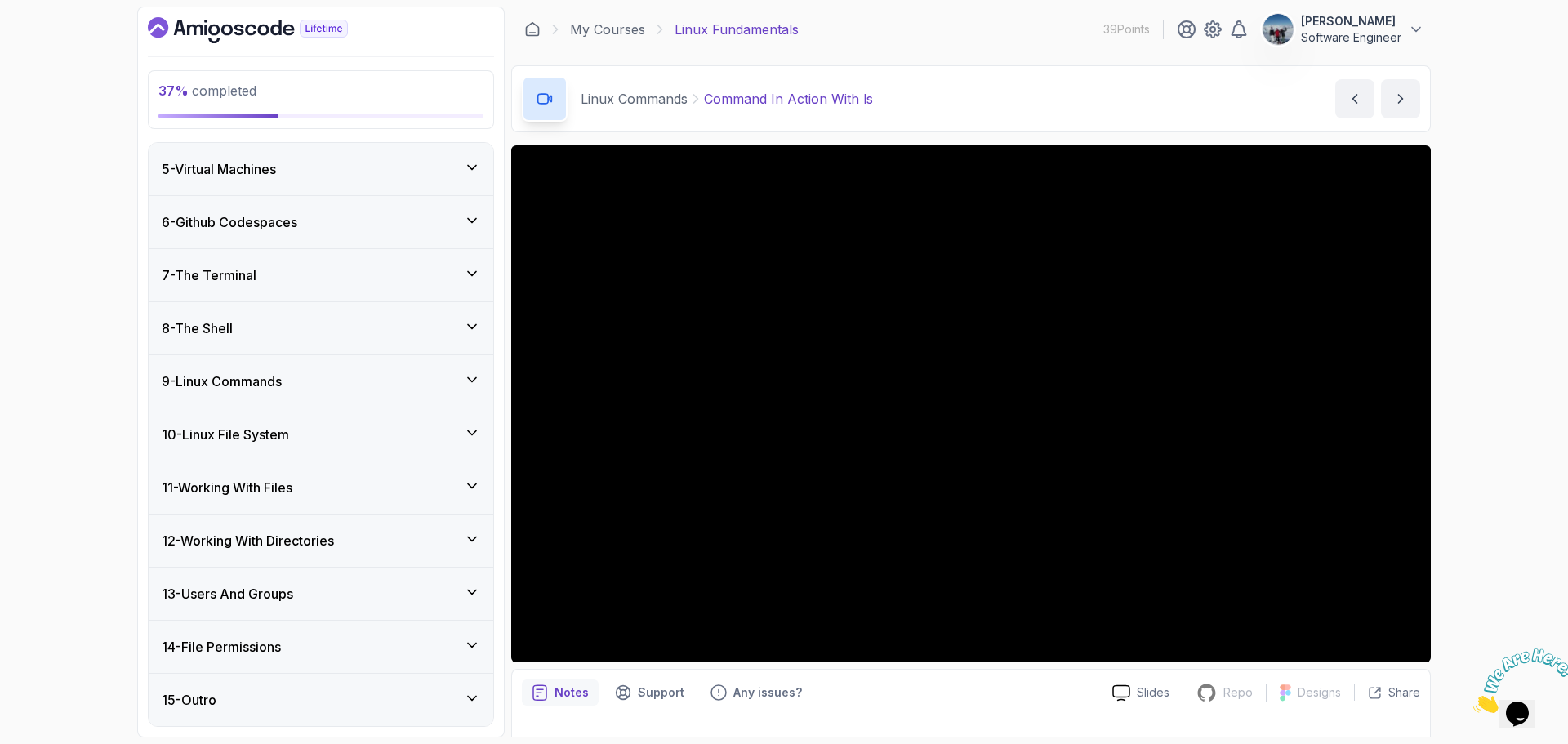
click at [352, 588] on div "13 - Users And Groups" at bounding box center [321, 594] width 319 height 19
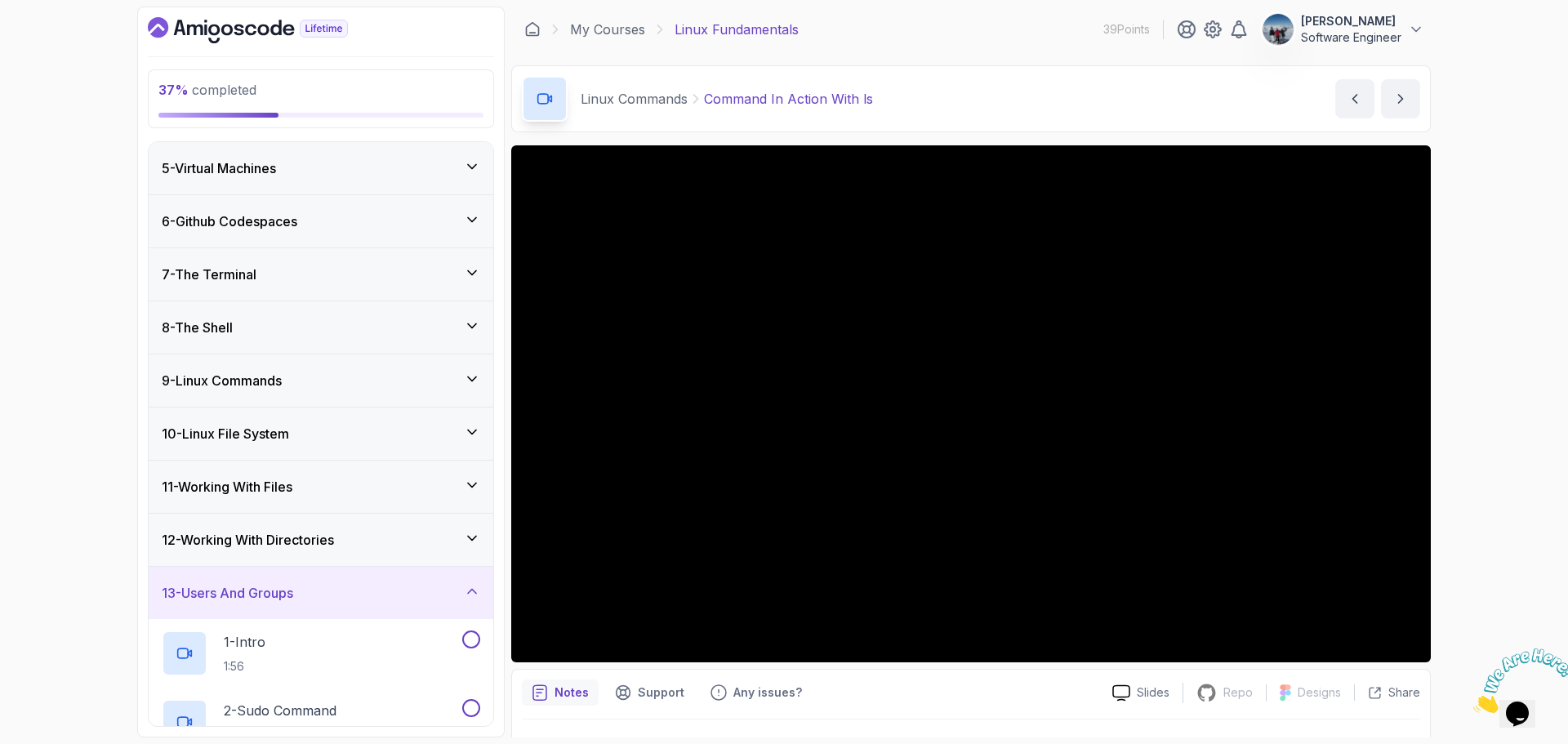
click at [352, 588] on div "13 - Users And Groups" at bounding box center [321, 593] width 319 height 19
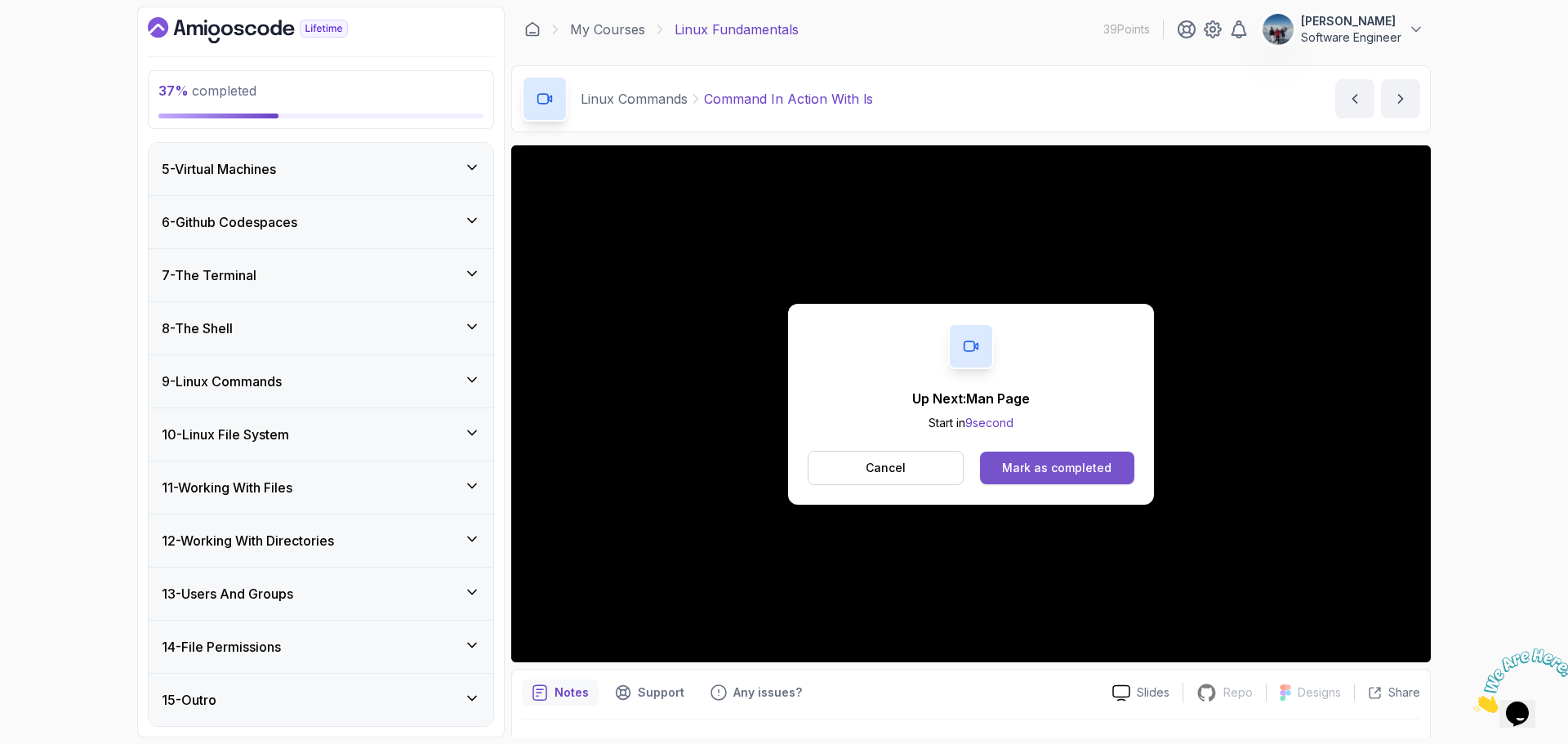
click at [1016, 466] on div "Mark as completed" at bounding box center [1057, 467] width 110 height 16
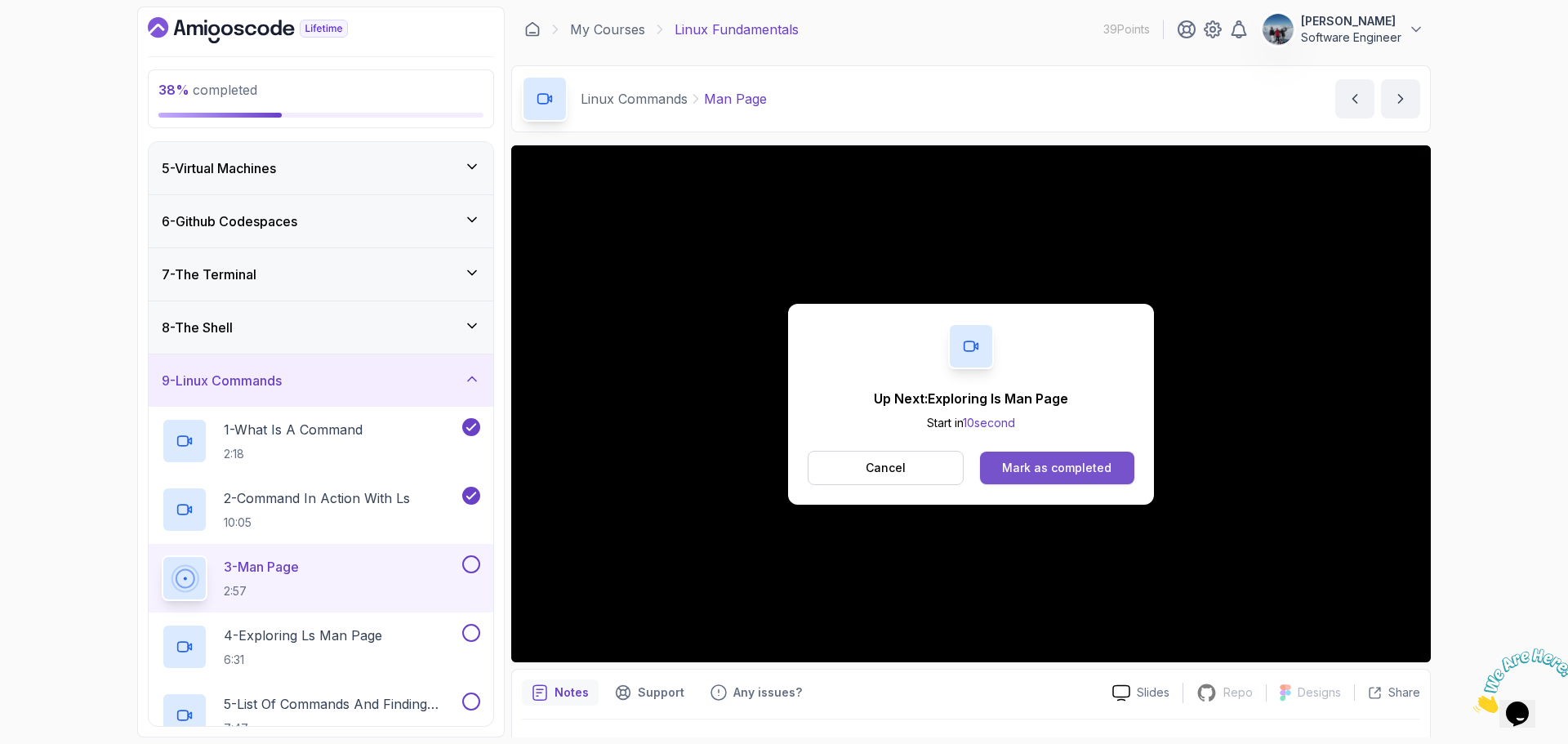
click at [1080, 465] on div "Mark as completed" at bounding box center [1057, 467] width 110 height 16
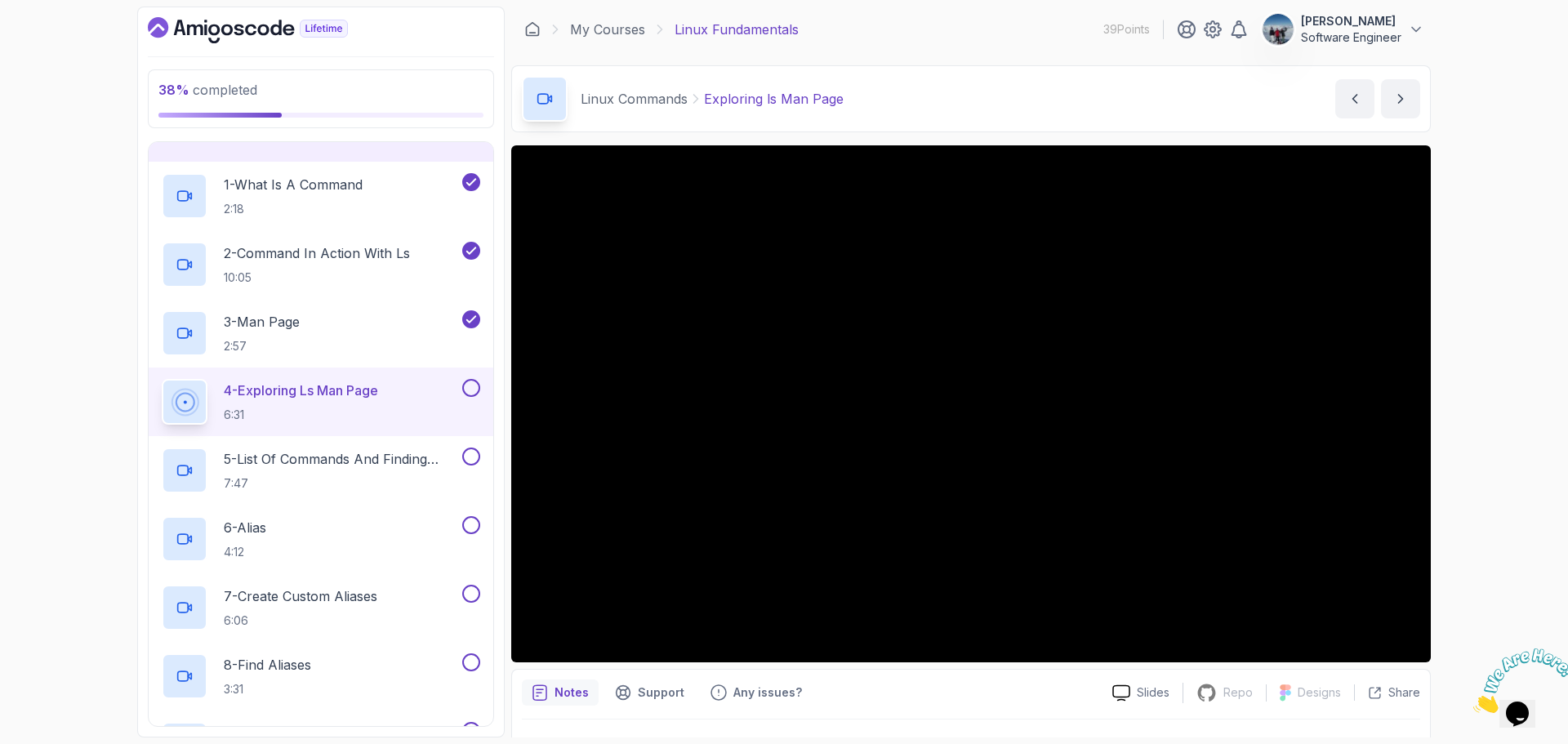
scroll to position [38, 0]
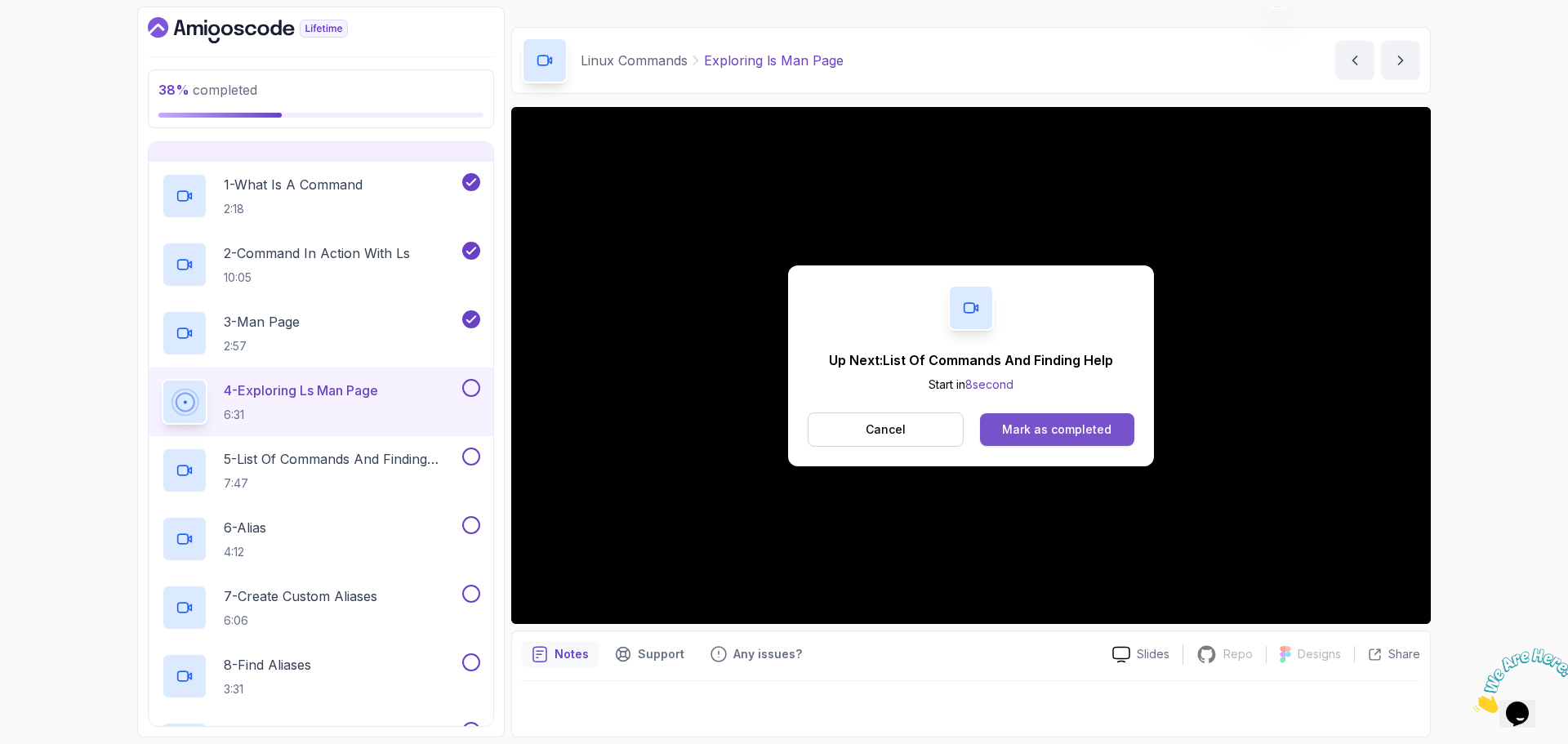
click at [1019, 429] on div "Mark as completed" at bounding box center [1057, 429] width 110 height 16
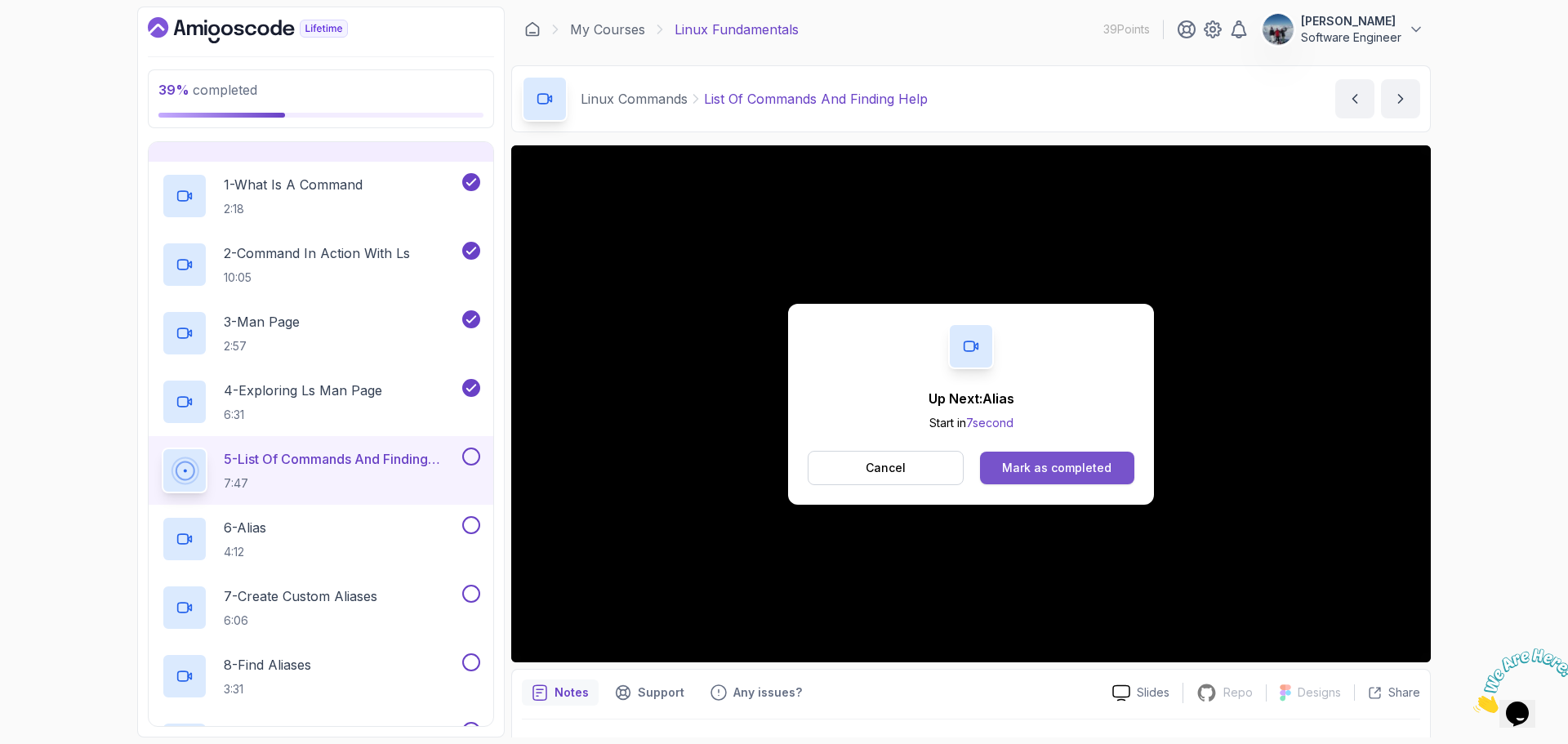
click at [1104, 463] on div "Mark as completed" at bounding box center [1057, 467] width 110 height 16
